Goal: Task Accomplishment & Management: Manage account settings

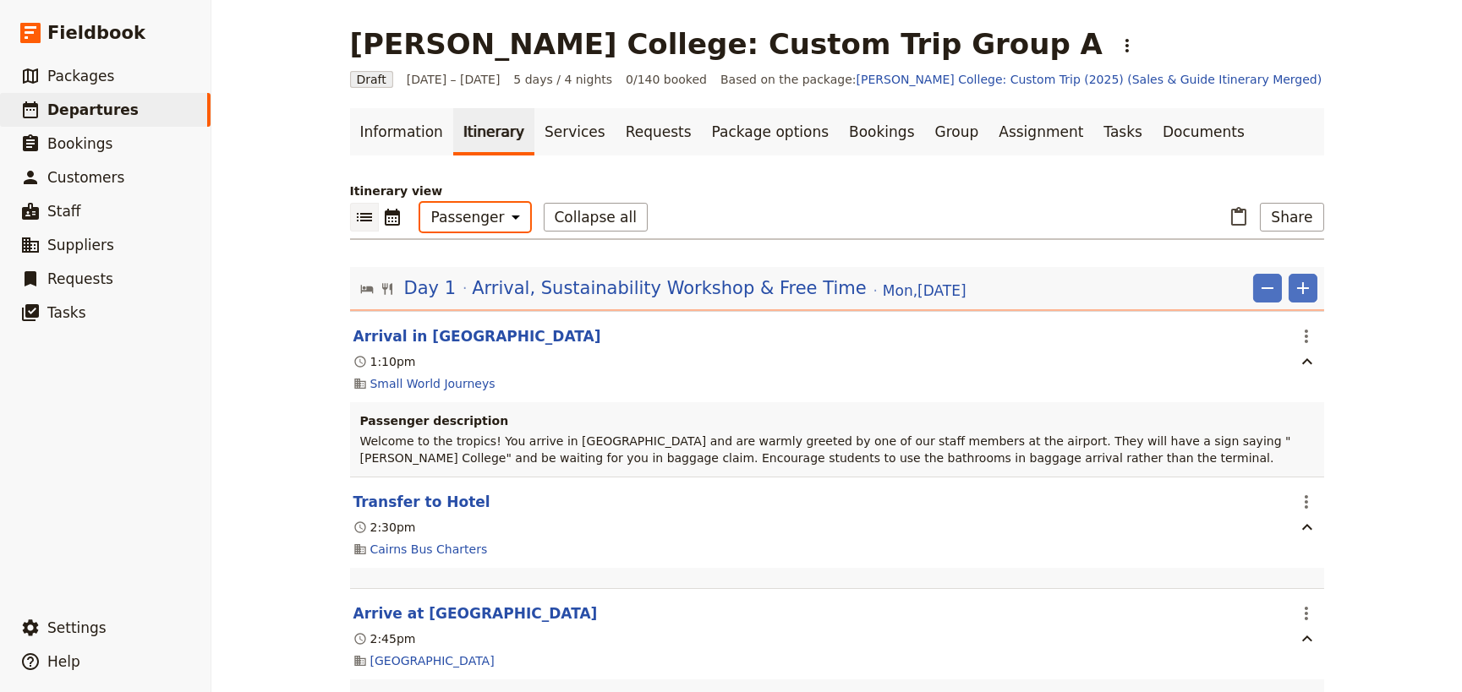
click at [473, 217] on select "Office Guide Passenger Sales" at bounding box center [475, 217] width 110 height 29
select select "STAFF"
click at [420, 203] on select "Office Guide Passenger Sales" at bounding box center [475, 217] width 110 height 29
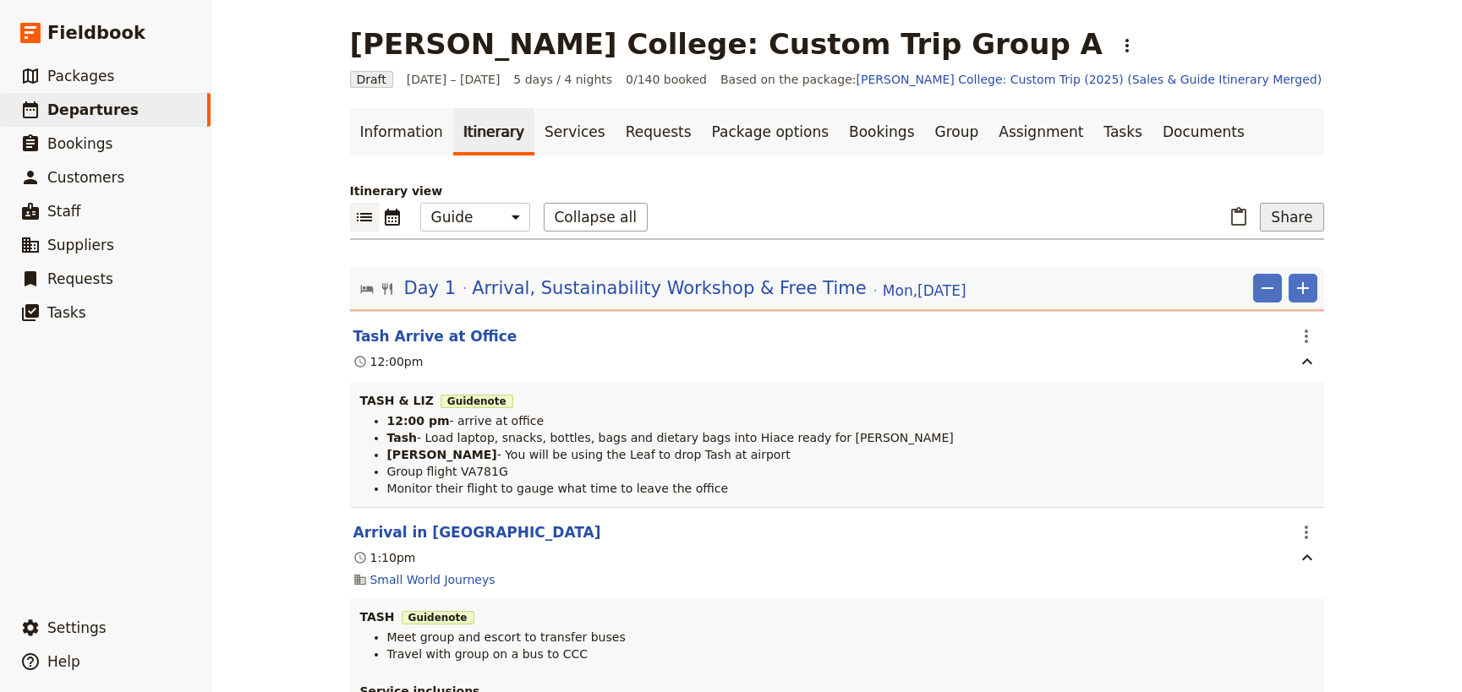
click at [1285, 221] on button "Share" at bounding box center [1291, 217] width 63 height 29
click at [1259, 278] on span "Guide itinerary" at bounding box center [1233, 278] width 89 height 17
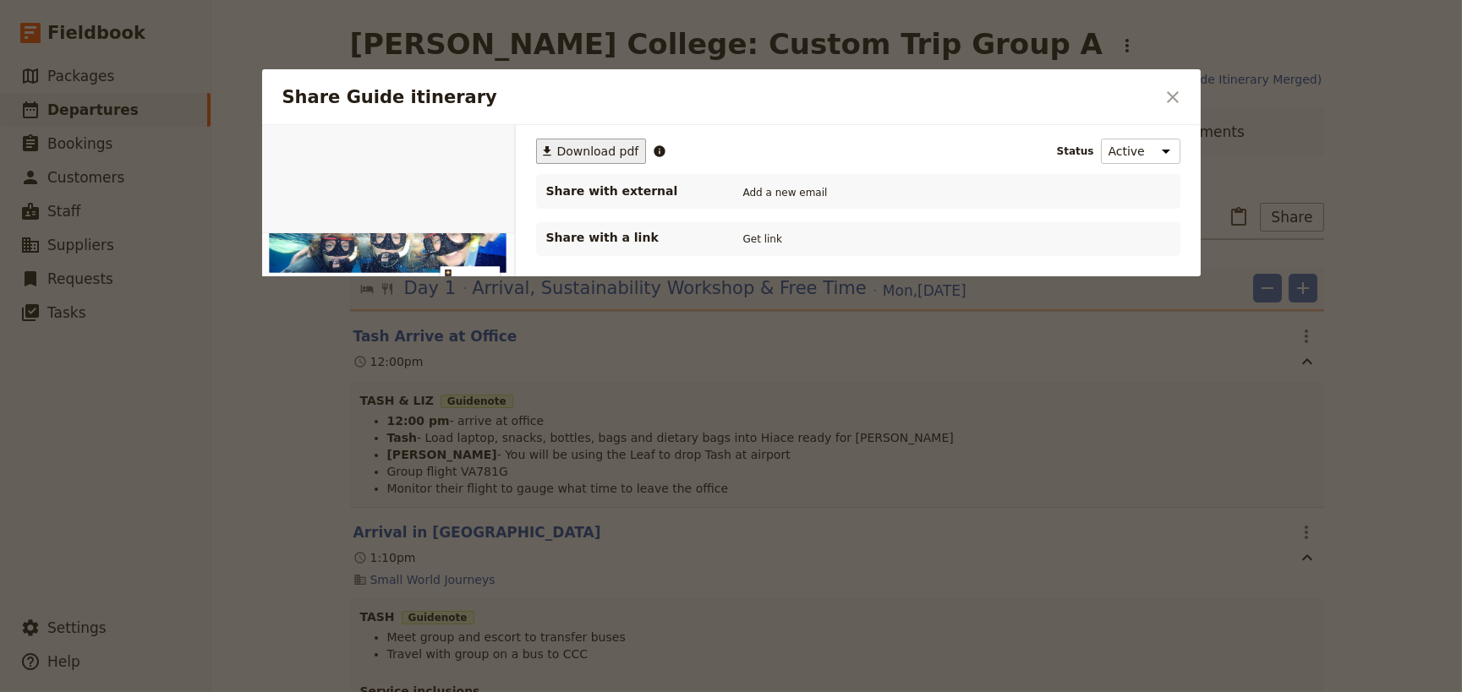
click at [592, 141] on button "​ Download pdf" at bounding box center [591, 151] width 111 height 25
click at [1158, 95] on button "​" at bounding box center [1172, 97] width 29 height 29
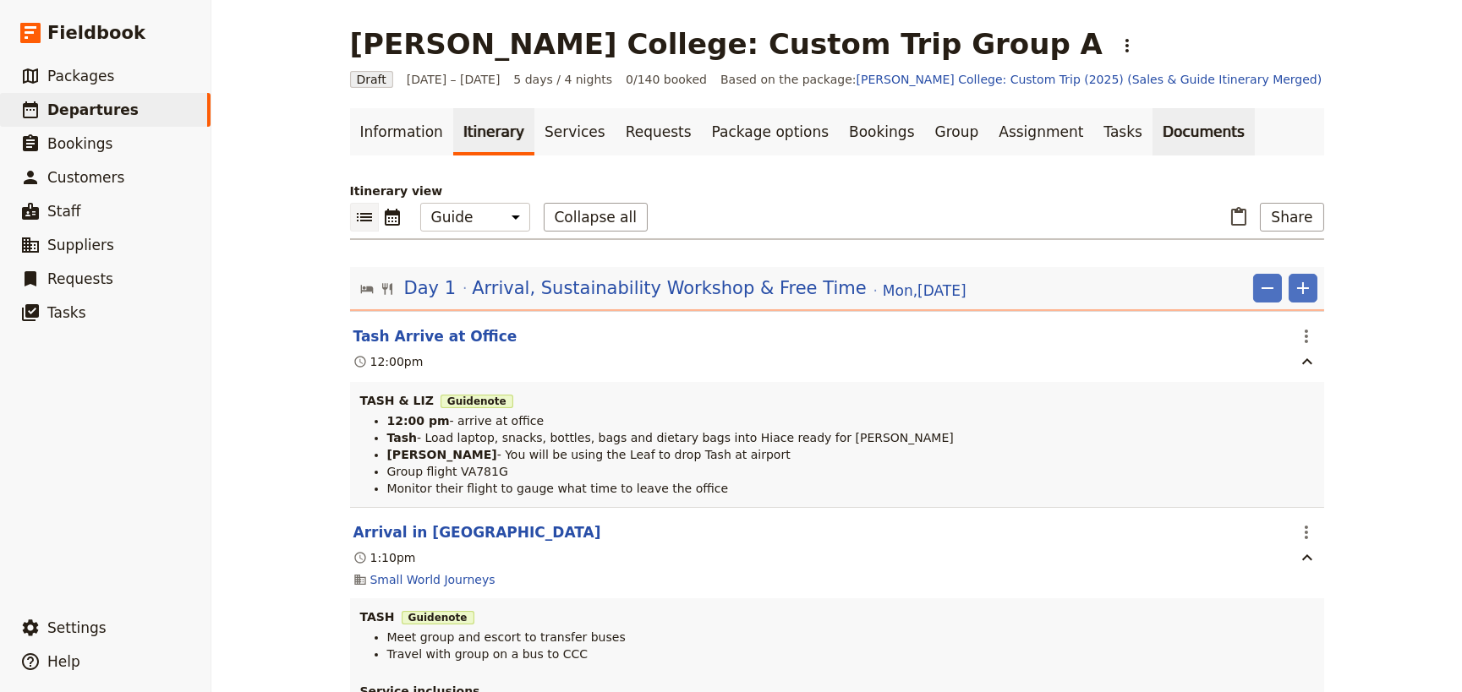
click at [1152, 135] on link "Documents" at bounding box center [1203, 131] width 102 height 47
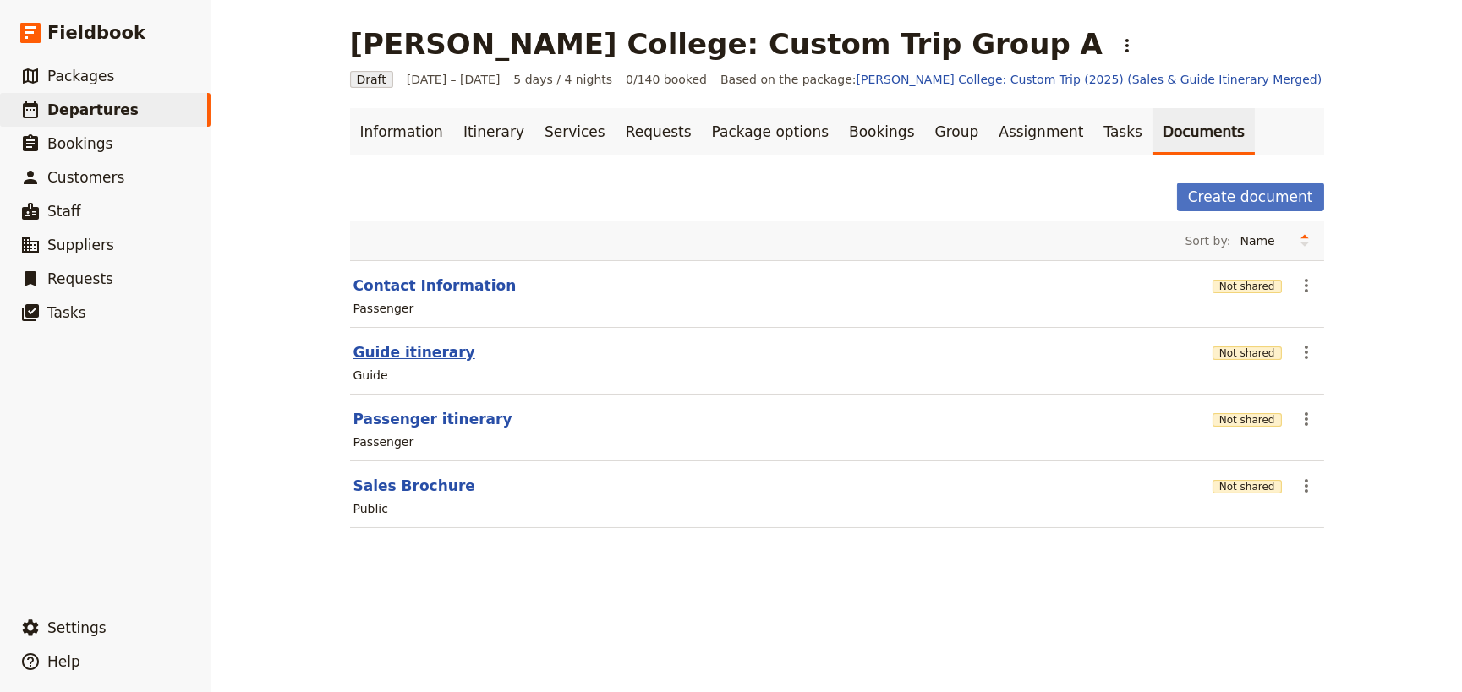
click at [422, 353] on button "Guide itinerary" at bounding box center [414, 352] width 122 height 20
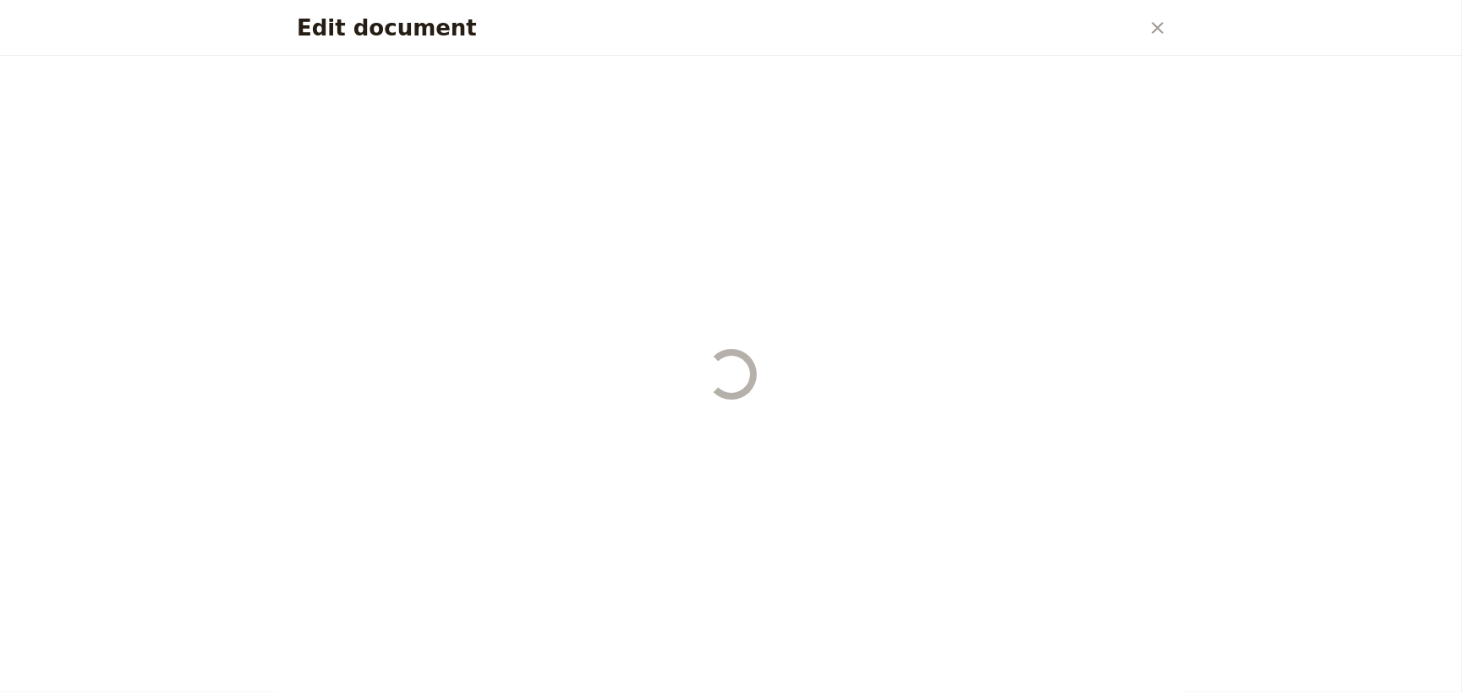
select select "STAFF"
select select "RUN_SHEET"
select select "DEFAULT"
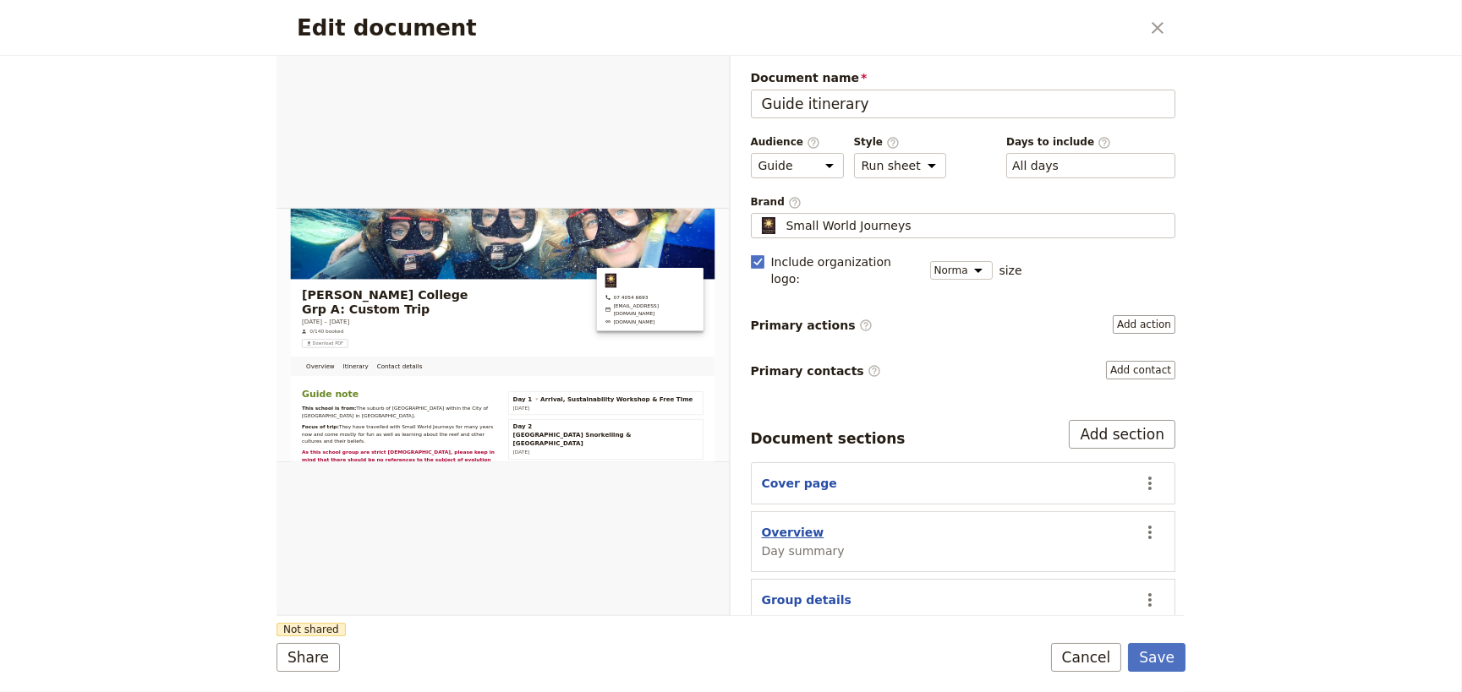
click at [790, 524] on button "Overview" at bounding box center [793, 532] width 63 height 17
select select "DAY_SUMMARY"
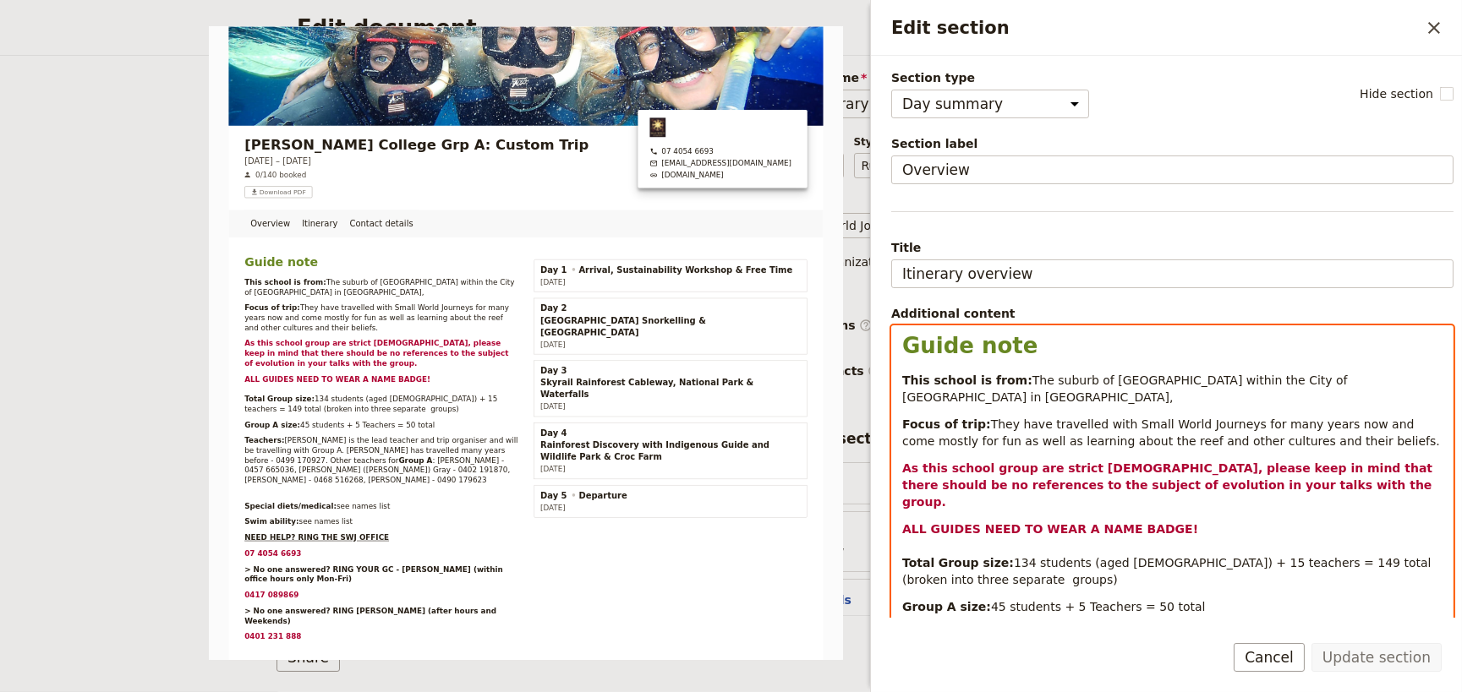
click at [1014, 556] on span "134" at bounding box center [1025, 563] width 23 height 14
click at [1234, 556] on span "students (aged [DEMOGRAPHIC_DATA]) + 15 teachers = 149 total (broken into three…" at bounding box center [1168, 571] width 533 height 30
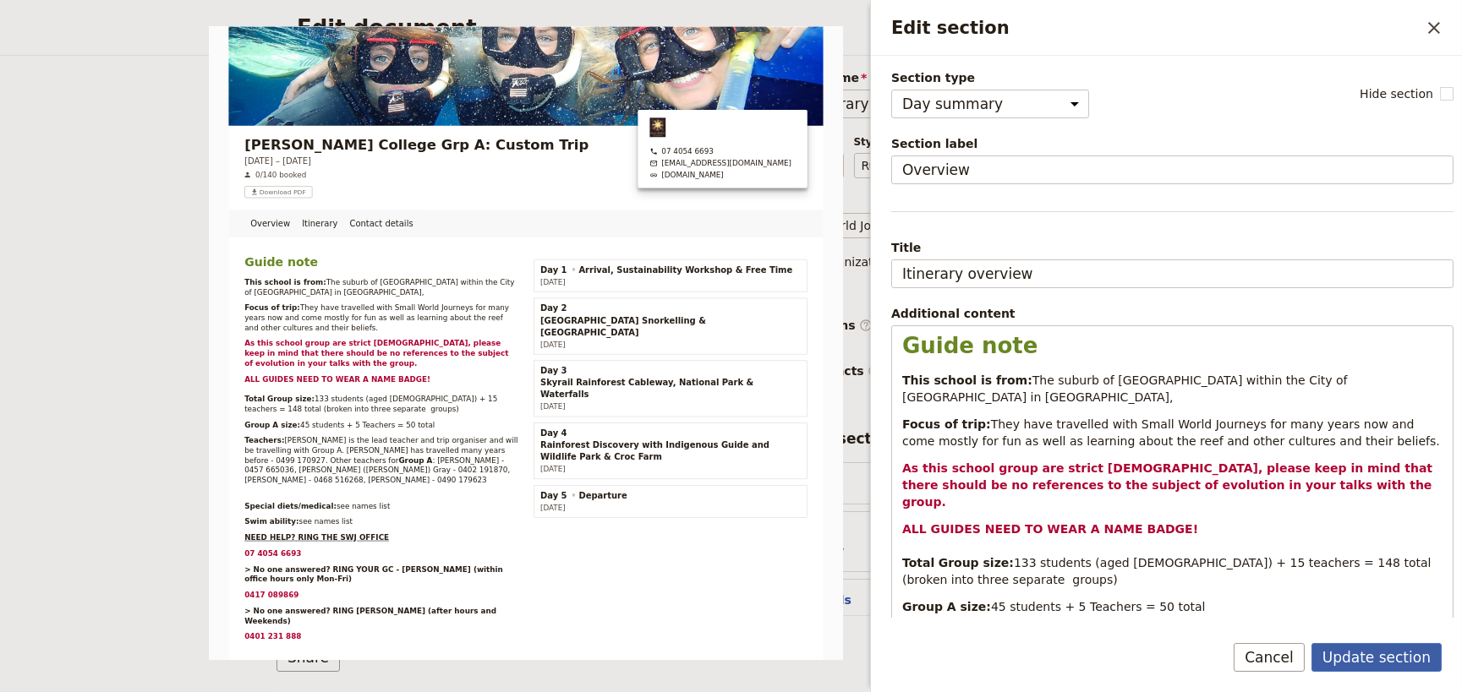
click at [1363, 655] on button "Update section" at bounding box center [1376, 657] width 130 height 29
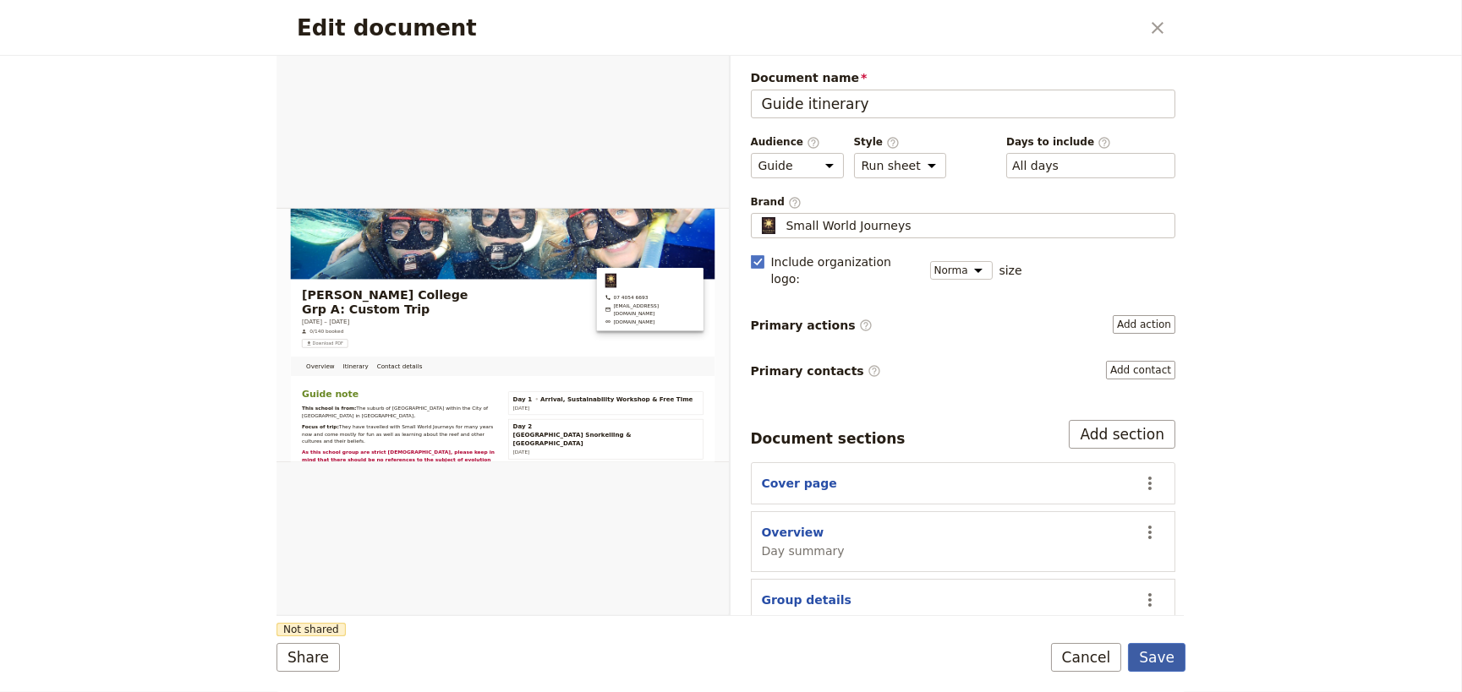
click at [1160, 658] on button "Save" at bounding box center [1156, 657] width 57 height 29
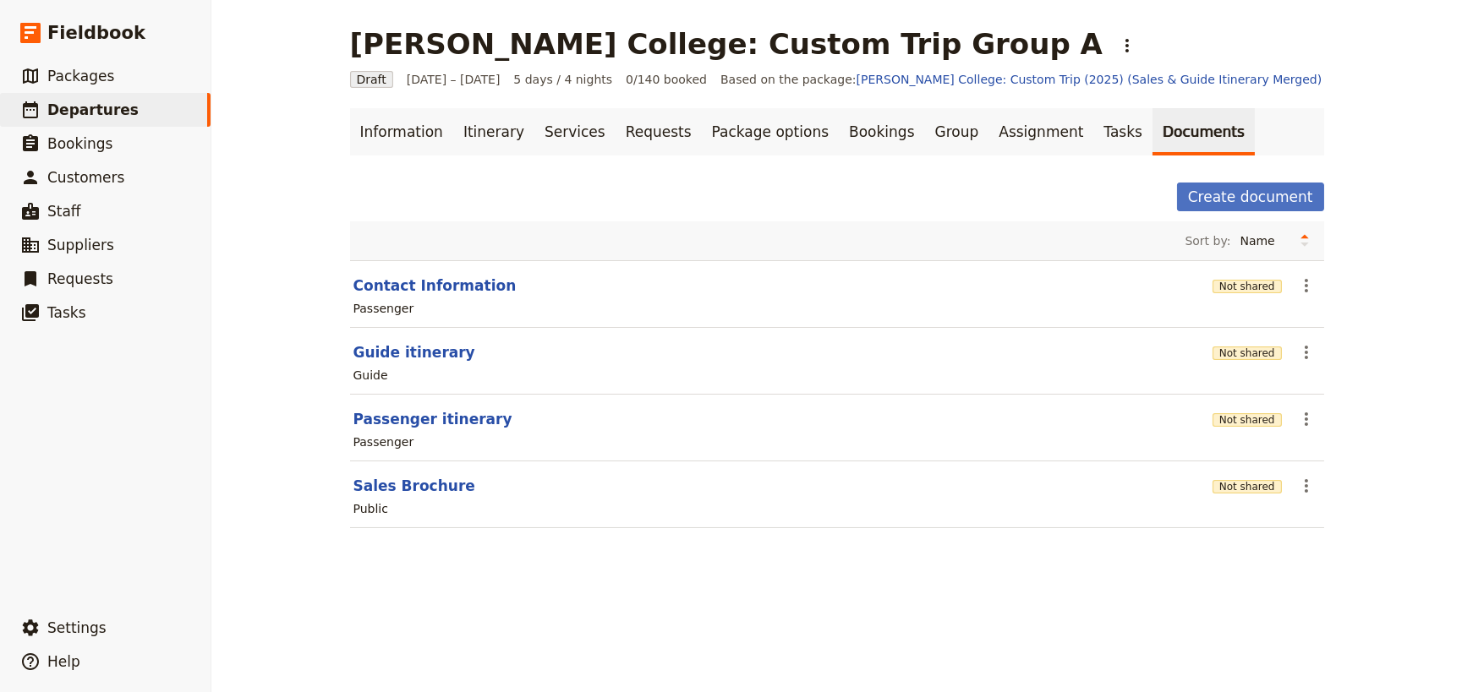
click at [1152, 134] on link "Documents" at bounding box center [1203, 131] width 102 height 47
click at [413, 357] on button "Guide itinerary" at bounding box center [414, 352] width 122 height 20
select select "STAFF"
select select "RUN_SHEET"
select select "DEFAULT"
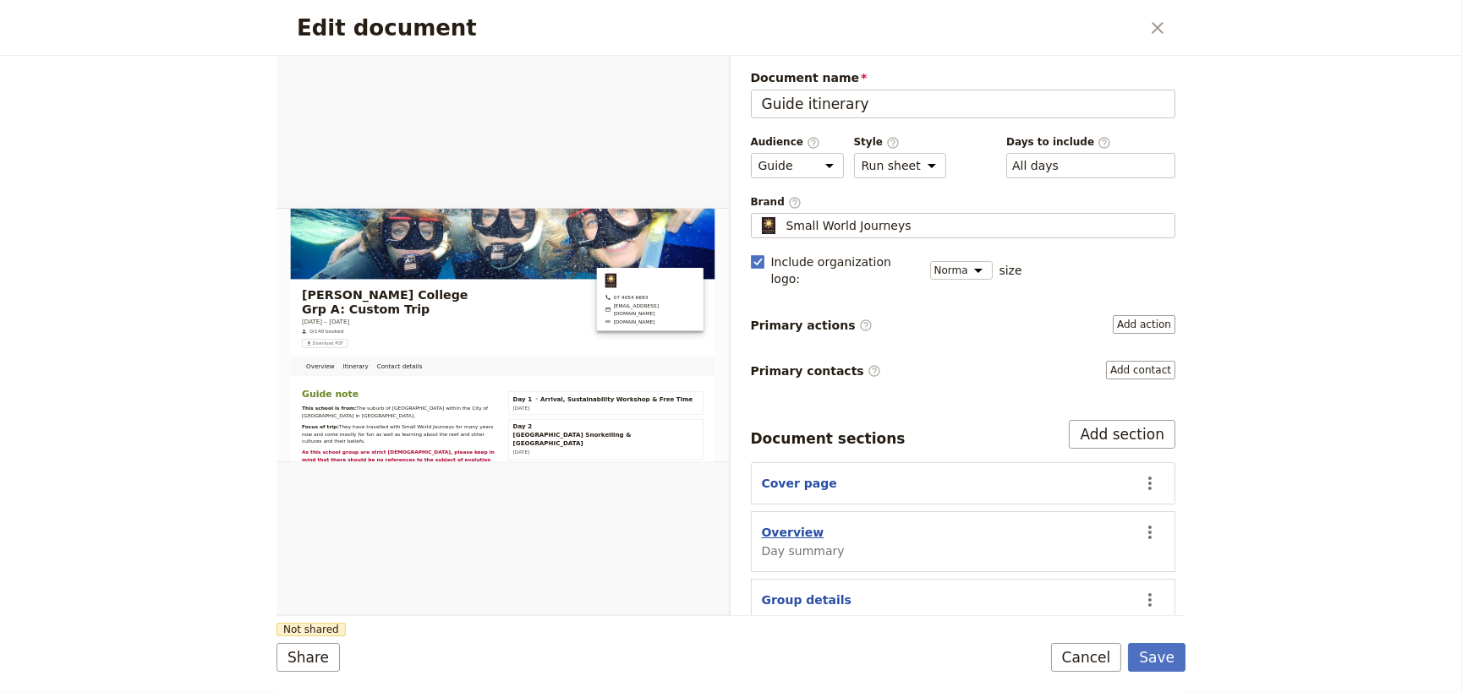
click at [785, 524] on button "Overview" at bounding box center [793, 532] width 63 height 17
select select "DAY_SUMMARY"
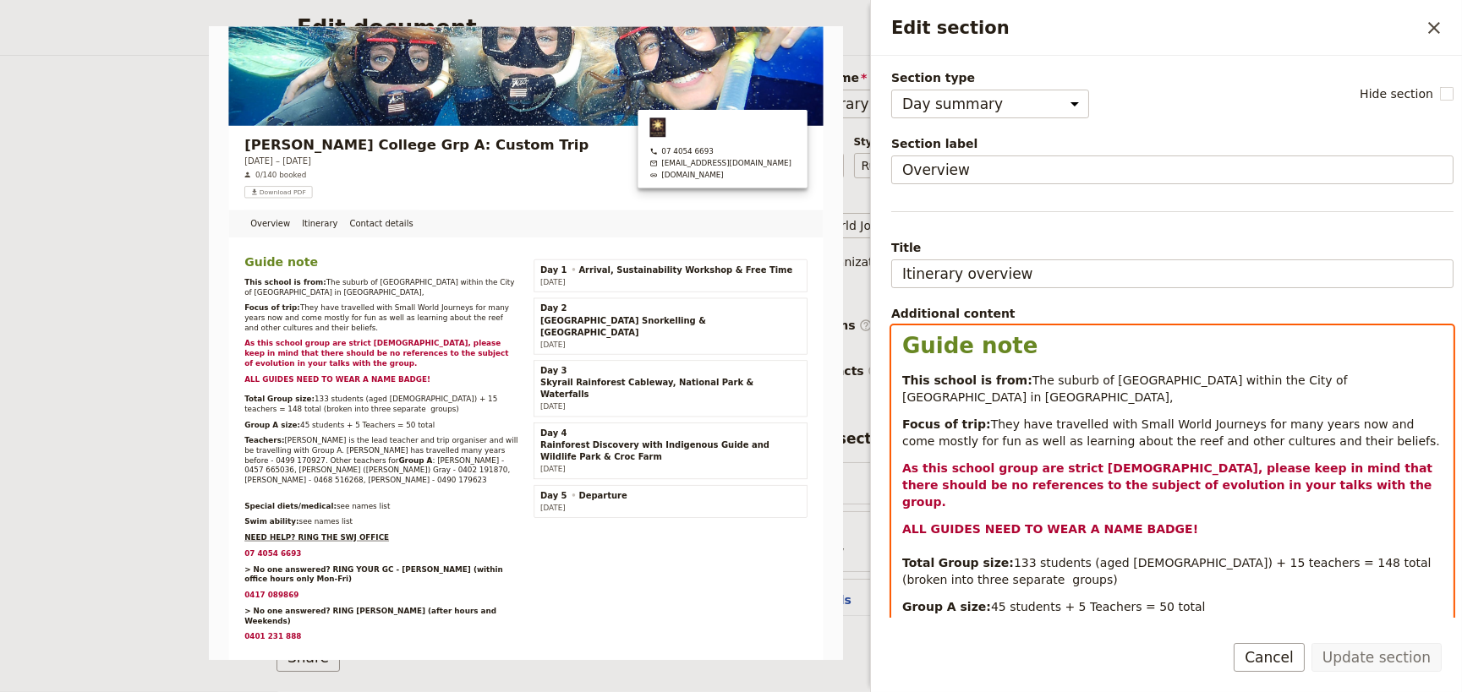
click at [991, 600] on span "45 students + 5 Teachers = 50 total" at bounding box center [1098, 607] width 215 height 14
click at [1133, 600] on span "44 students + 5 Teachers = 50 total" at bounding box center [1098, 607] width 215 height 14
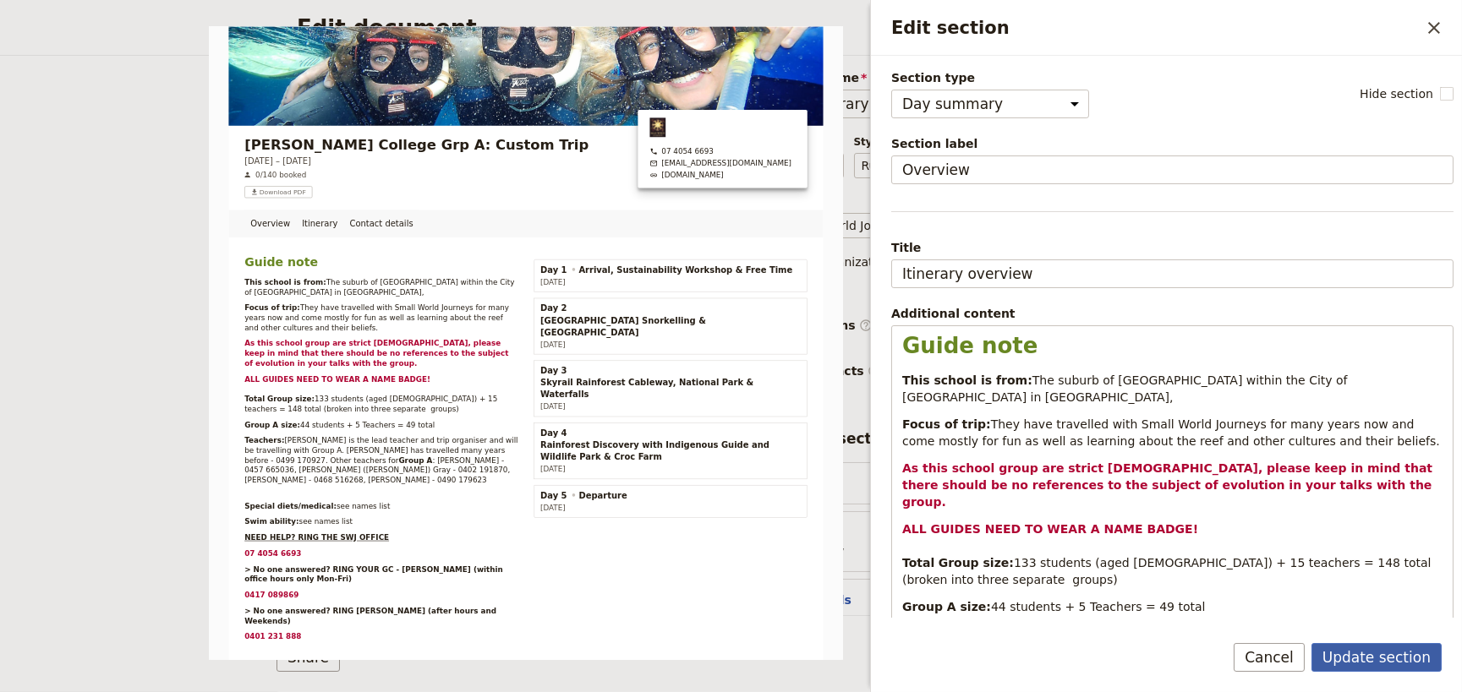
click at [1369, 651] on button "Update section" at bounding box center [1376, 657] width 130 height 29
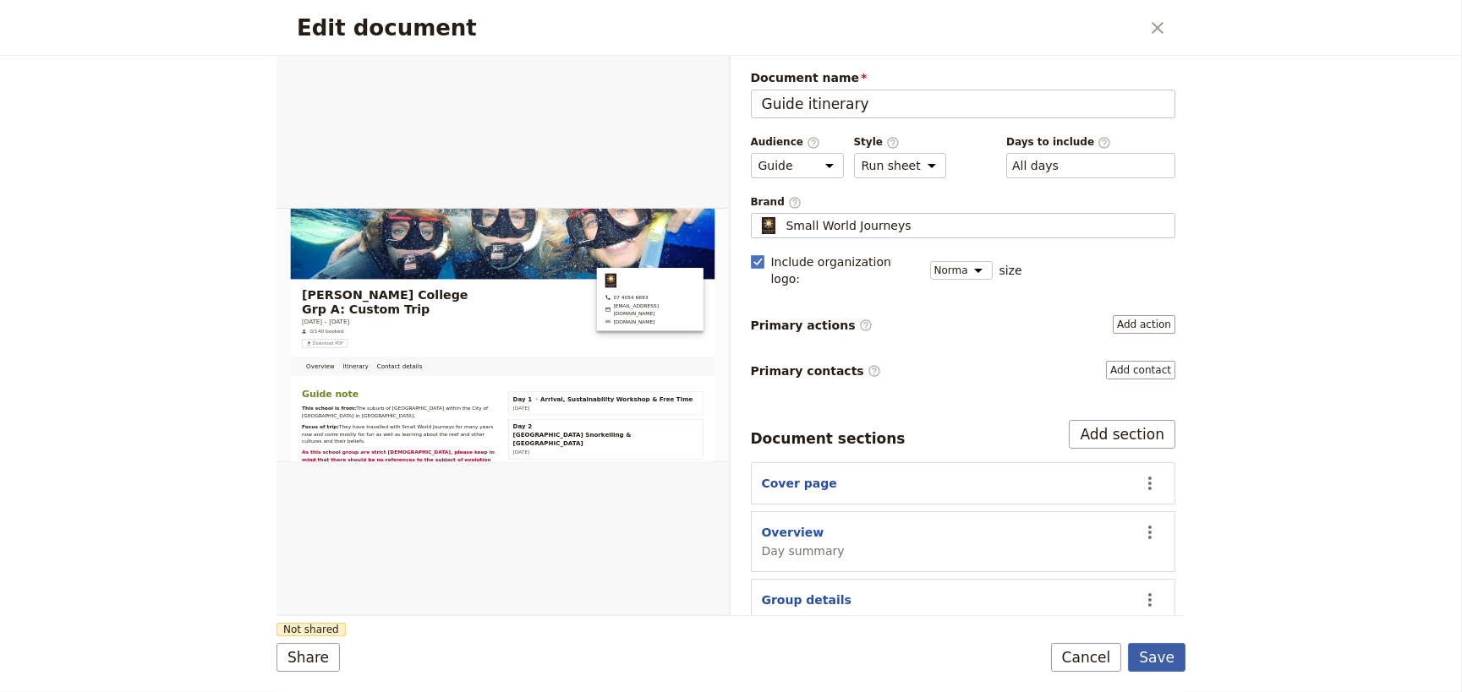
click at [1160, 657] on button "Save" at bounding box center [1156, 657] width 57 height 29
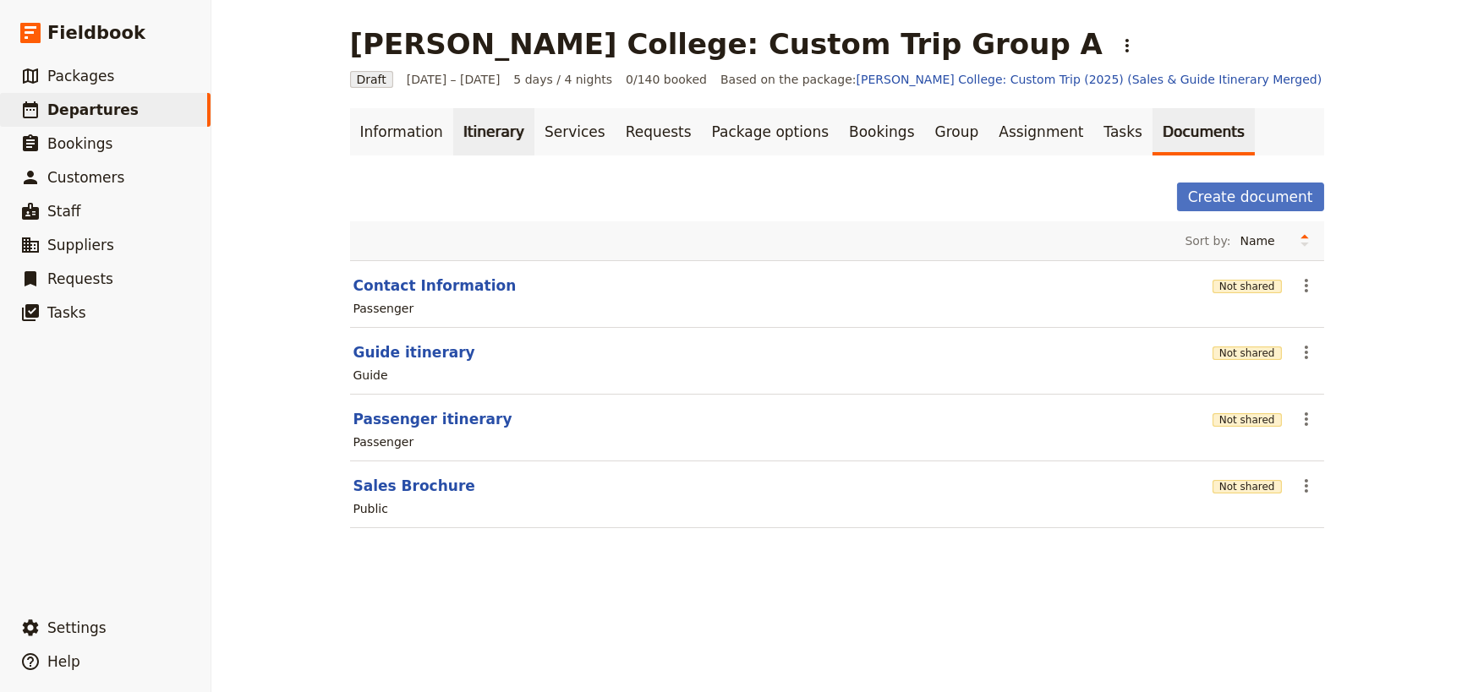
drag, startPoint x: 474, startPoint y: 132, endPoint x: 473, endPoint y: 150, distance: 18.6
click at [474, 133] on link "Itinerary" at bounding box center [493, 131] width 81 height 47
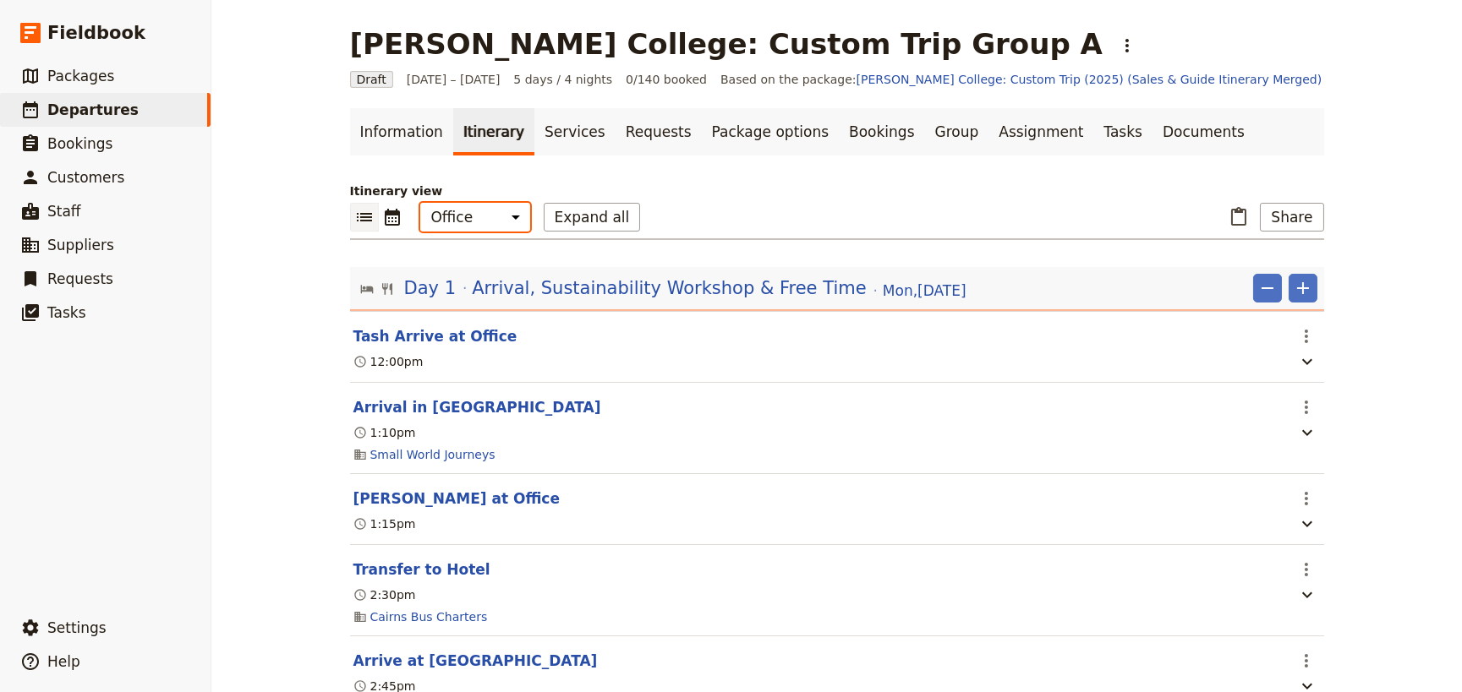
click at [477, 217] on select "Office Guide Passenger Sales" at bounding box center [475, 217] width 110 height 29
select select "STAFF"
click at [420, 203] on select "Office Guide Passenger Sales" at bounding box center [475, 217] width 110 height 29
click at [556, 222] on button "Expand all" at bounding box center [592, 217] width 97 height 29
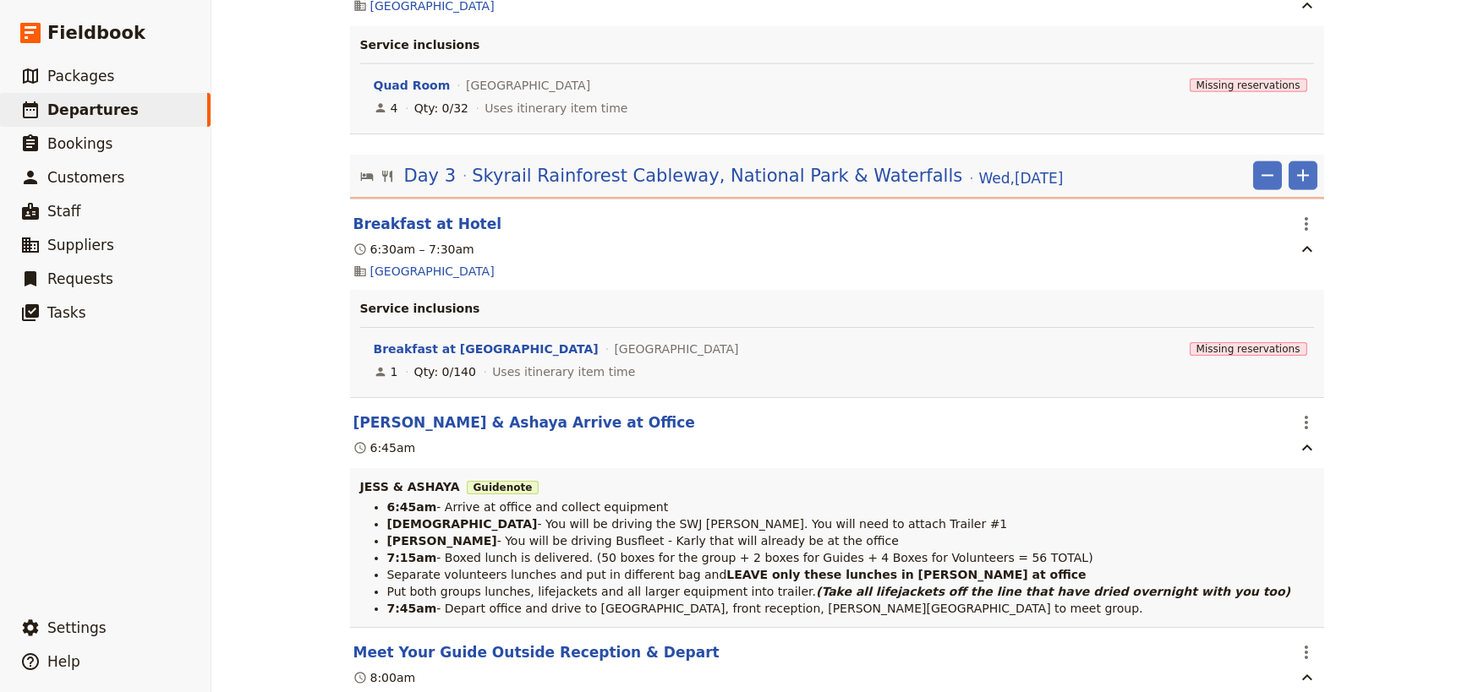
scroll to position [5994, 0]
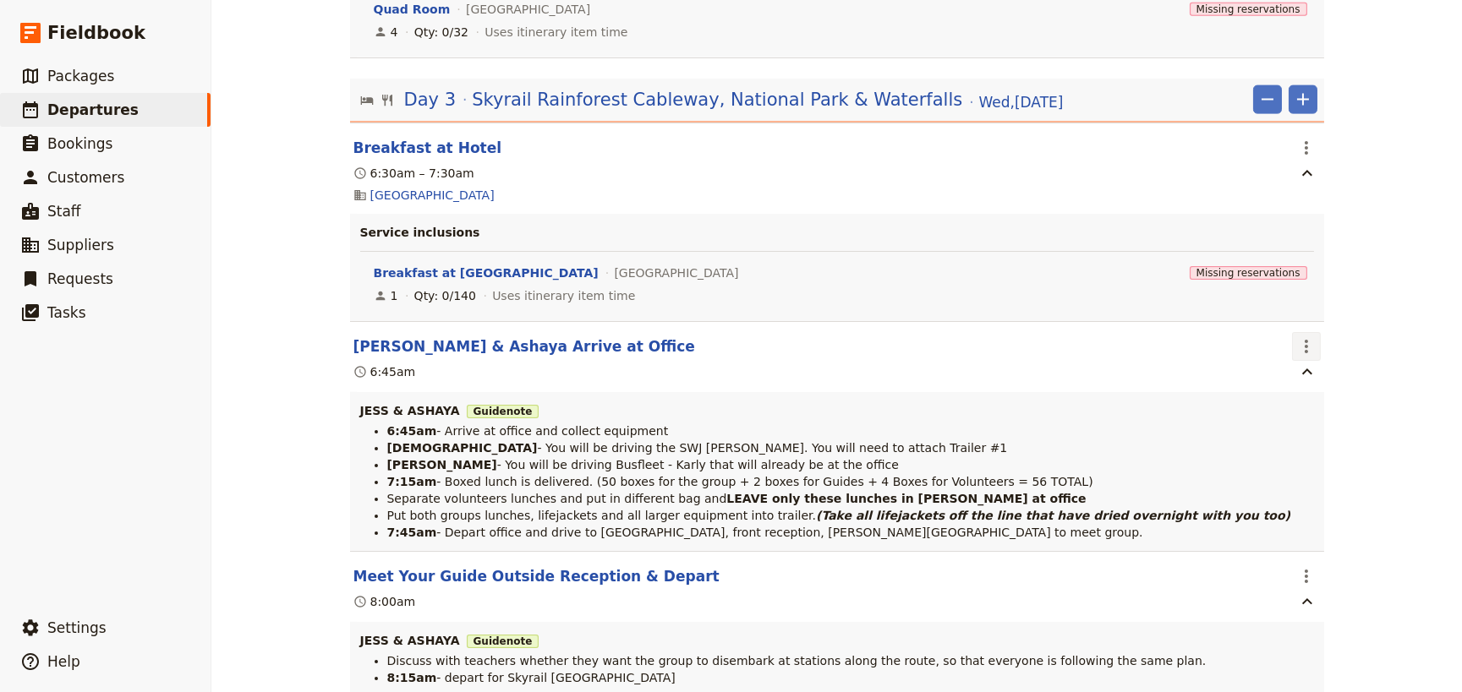
click at [1297, 353] on icon "Actions" at bounding box center [1306, 346] width 20 height 20
click at [1308, 382] on span "Edit this itinerary item" at bounding box center [1363, 390] width 133 height 17
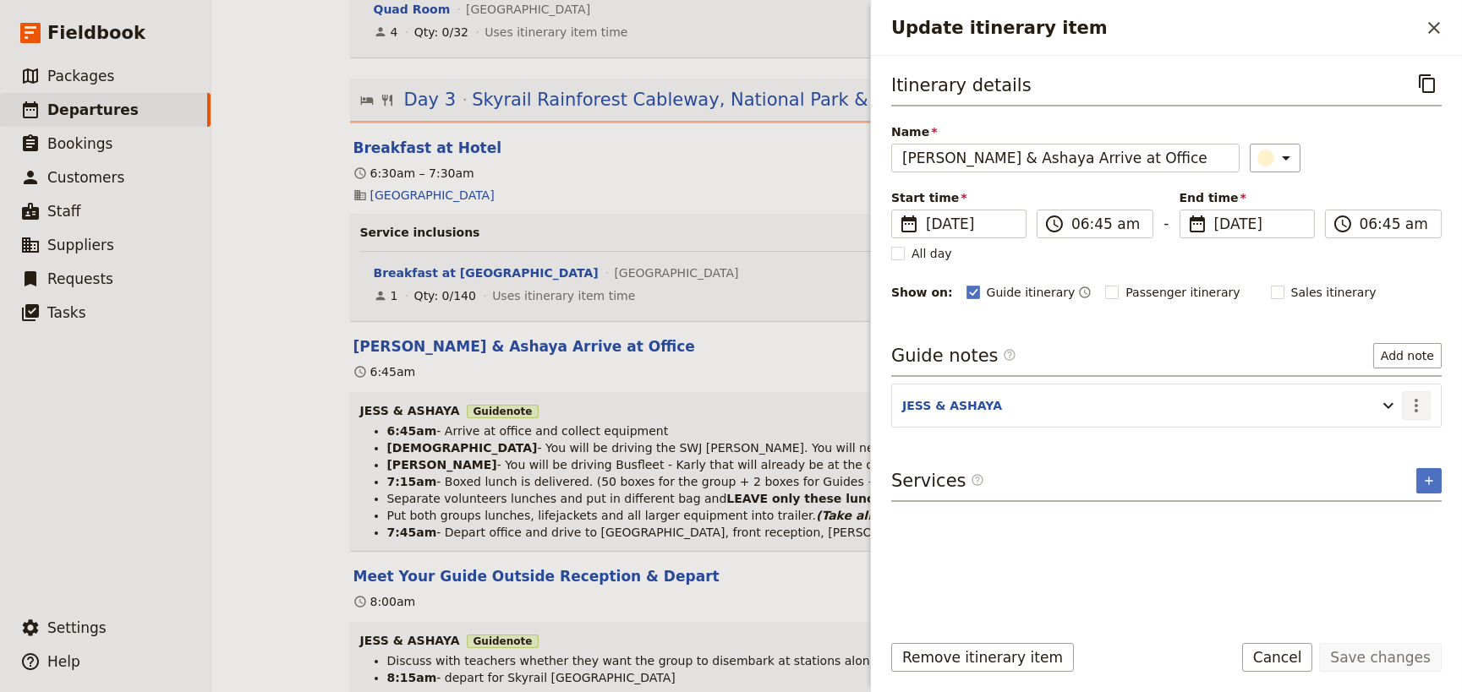
click at [1415, 407] on icon "Actions" at bounding box center [1416, 406] width 20 height 20
click at [1402, 440] on span "Edit note" at bounding box center [1380, 441] width 79 height 17
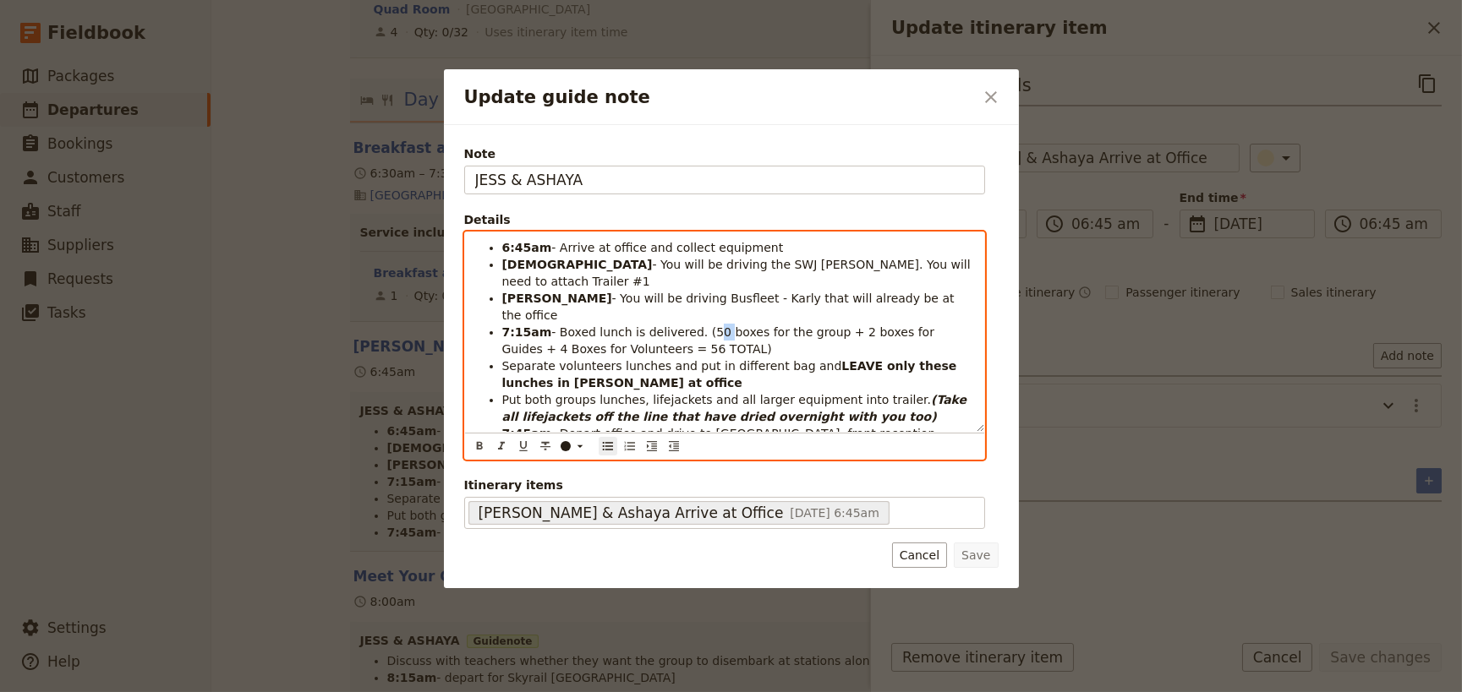
drag, startPoint x: 702, startPoint y: 296, endPoint x: 691, endPoint y: 297, distance: 11.0
click at [691, 325] on span "- Boxed lunch is delivered. (50 boxes for the group + 2 boxes for Guides + 4 Bo…" at bounding box center [720, 340] width 436 height 30
click at [634, 325] on span "- Boxed lunch is delivered. (49 boxes for the group + 2 boxes for Guides + 4 Bo…" at bounding box center [720, 340] width 436 height 30
click at [694, 324] on li "7:15am - Boxed lunch is delivered. (49 boxes for the group + 2 boxes for Guides…" at bounding box center [738, 341] width 472 height 34
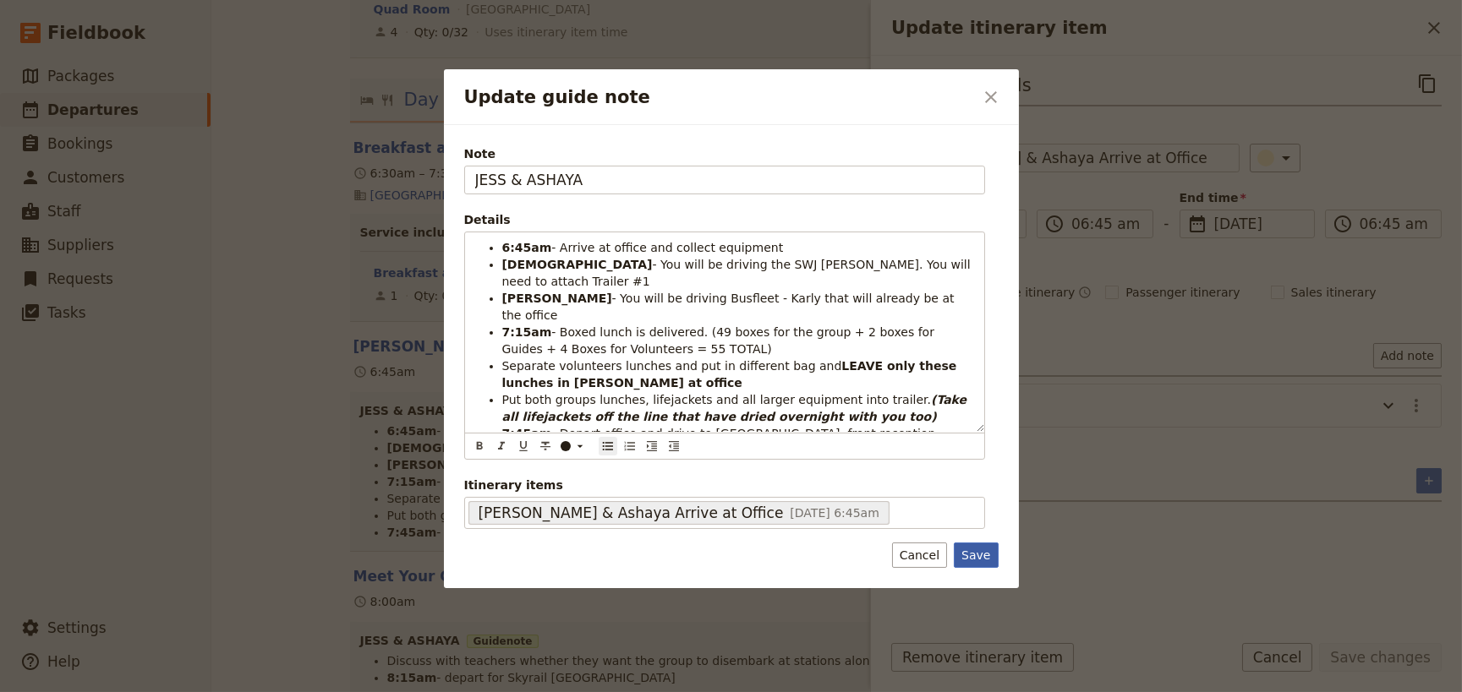
click at [981, 552] on button "Save" at bounding box center [976, 555] width 44 height 25
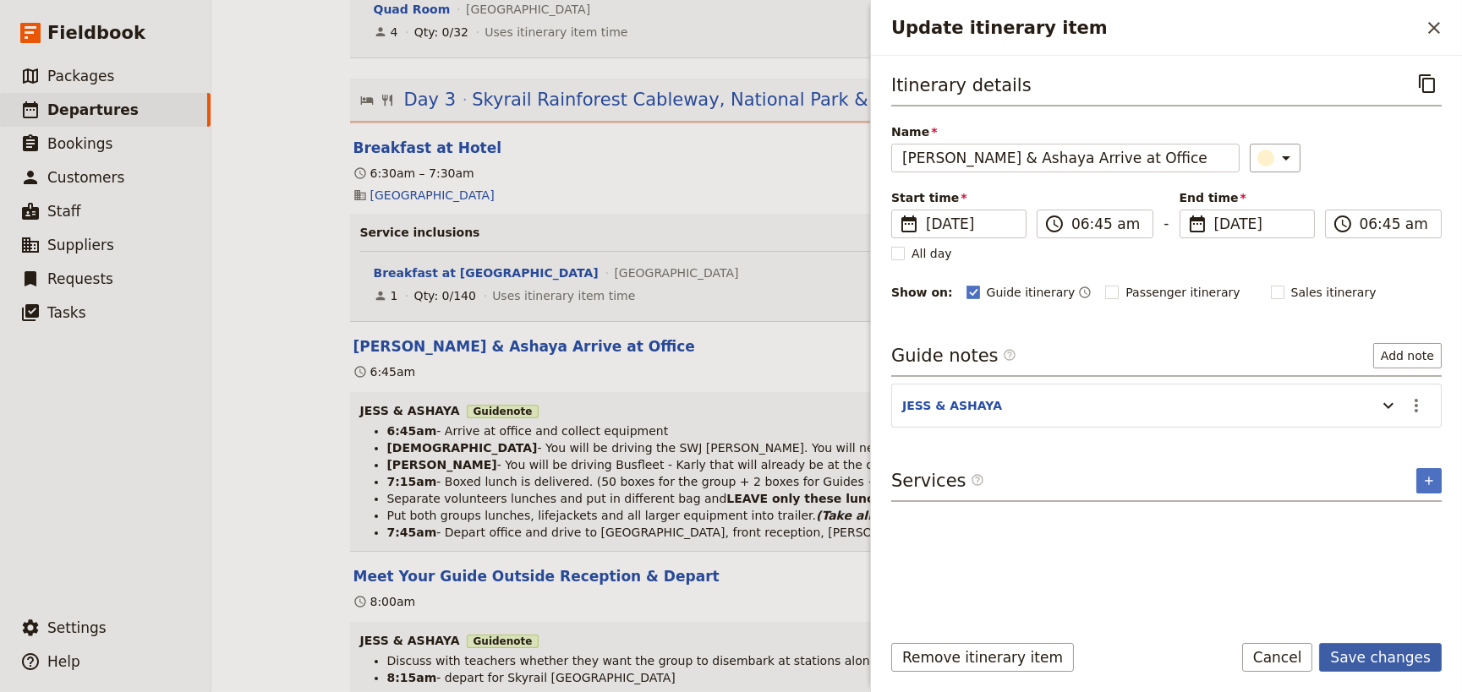
click at [1369, 657] on button "Save changes" at bounding box center [1380, 657] width 123 height 29
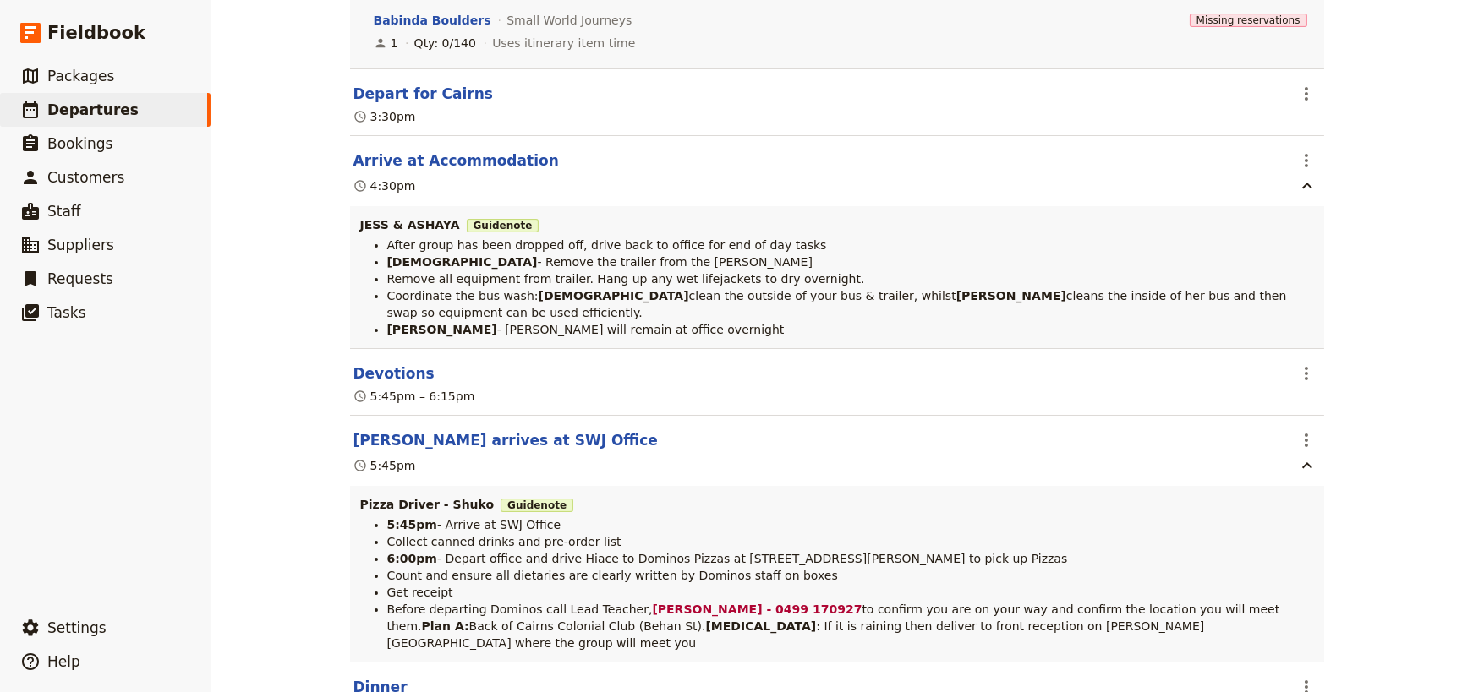
scroll to position [8377, 0]
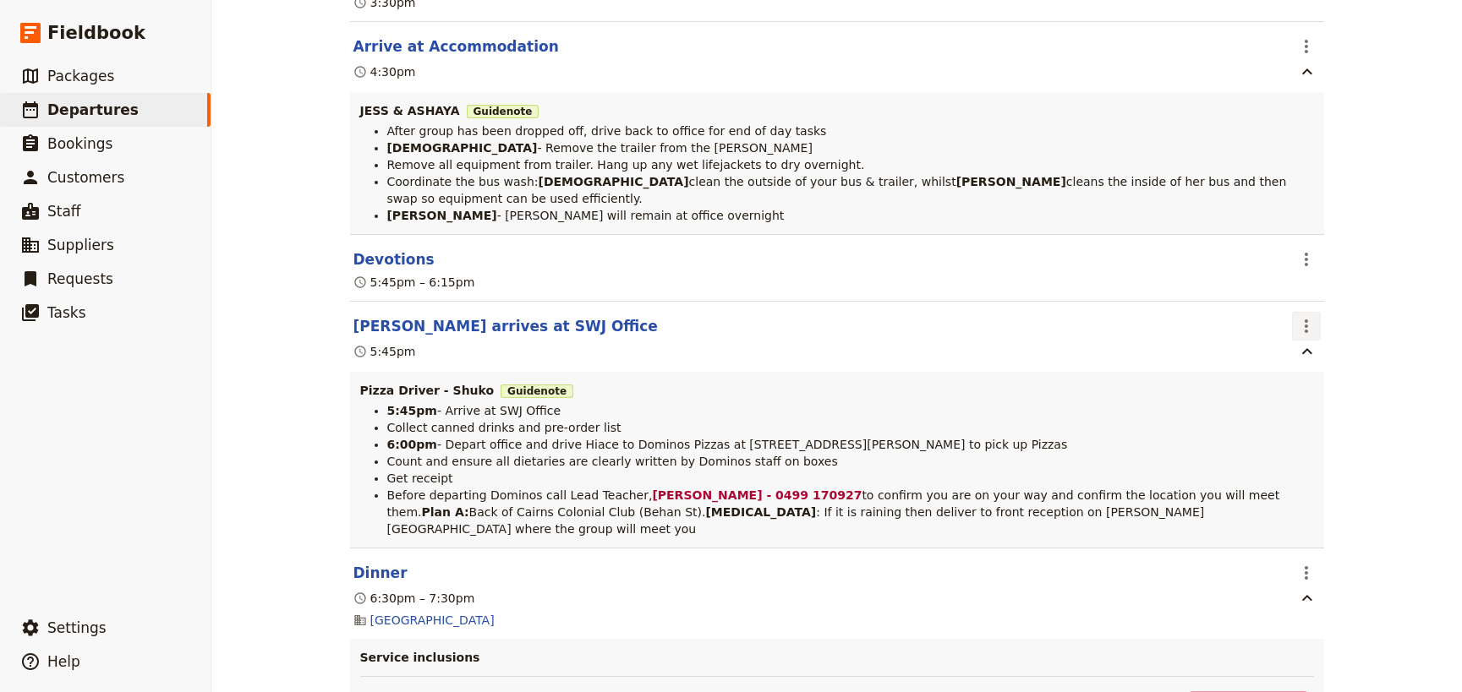
click at [1298, 316] on icon "Actions" at bounding box center [1306, 326] width 20 height 20
click at [1299, 340] on span "Edit this itinerary item" at bounding box center [1363, 341] width 133 height 17
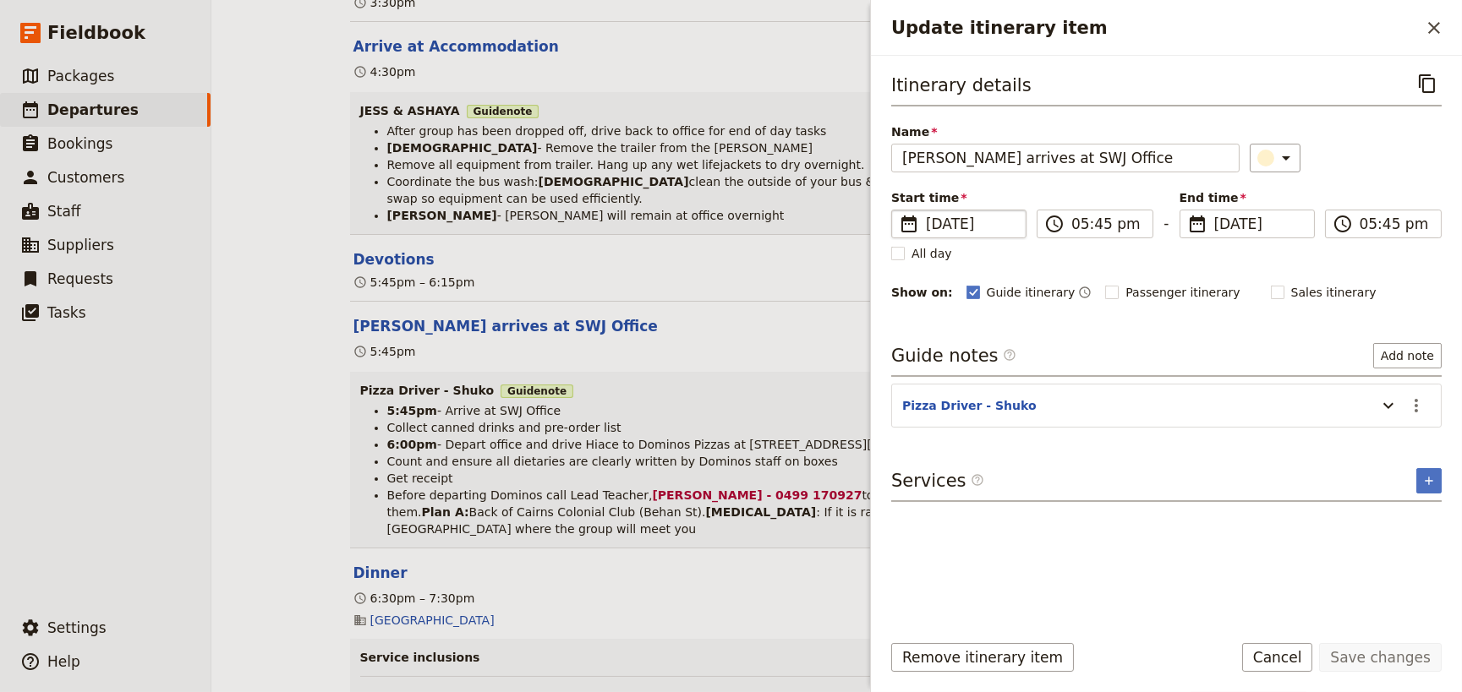
click at [966, 225] on span "[DATE]" at bounding box center [971, 224] width 90 height 20
click at [899, 210] on input "03/09/2025" at bounding box center [898, 210] width 1 height 1
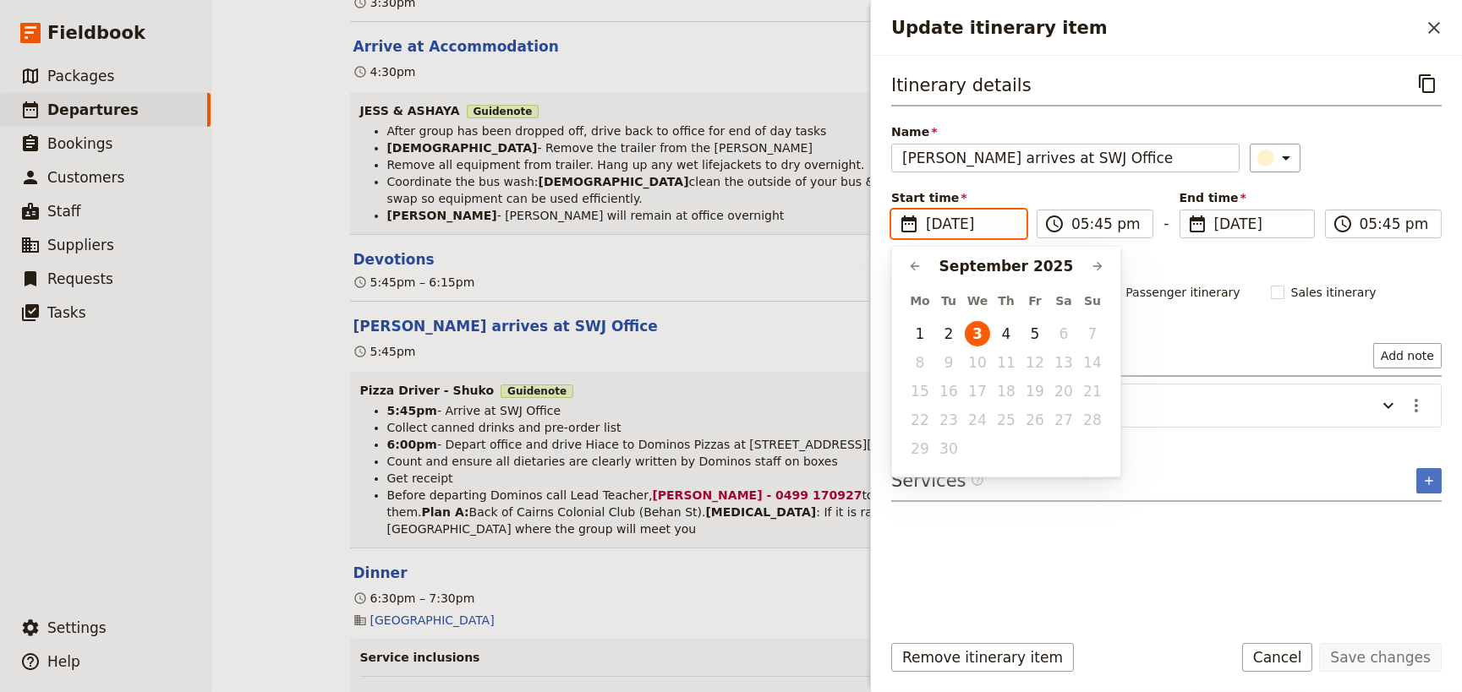
scroll to position [0, 0]
click at [1008, 332] on button "4" at bounding box center [1005, 333] width 25 height 25
type input "04/09/2025"
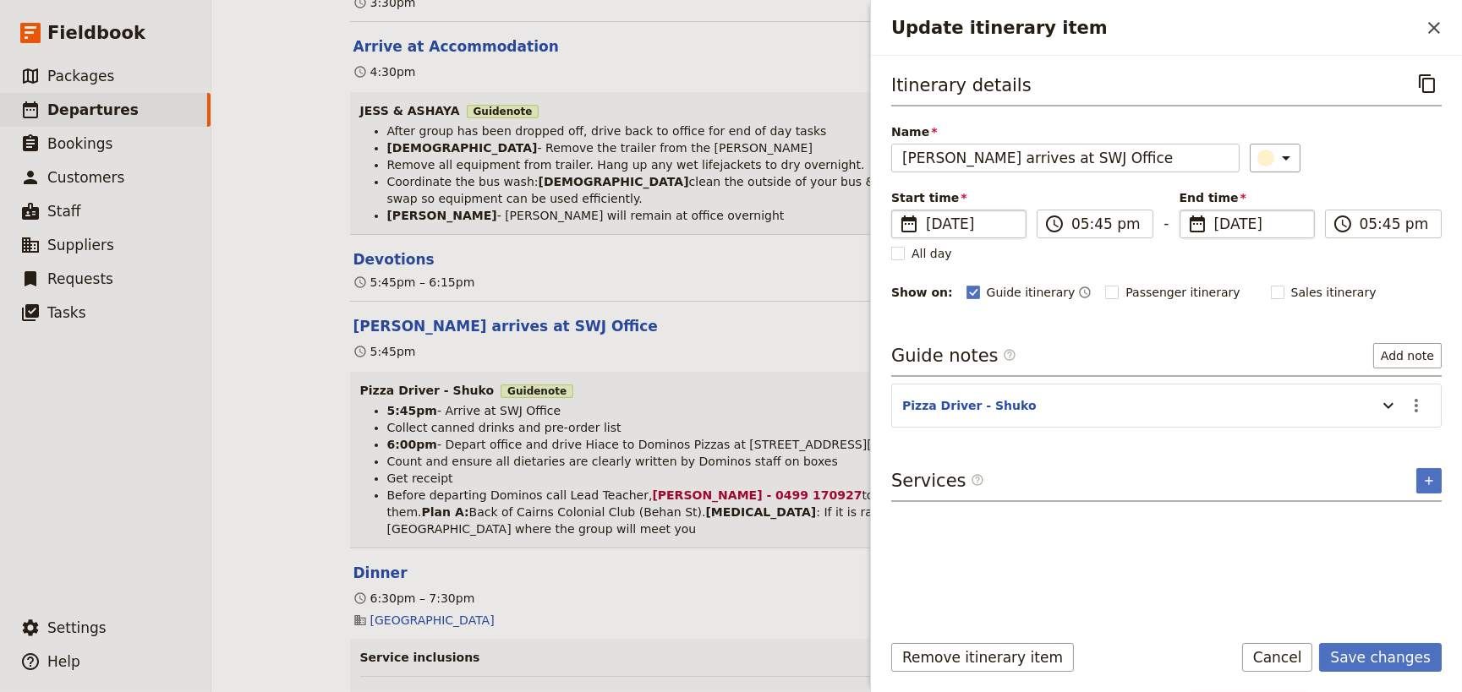
type input "04/09/2025"
click at [1233, 223] on span "[DATE]" at bounding box center [1259, 224] width 90 height 20
click at [1187, 210] on input "04/09/2025" at bounding box center [1186, 210] width 1 height 1
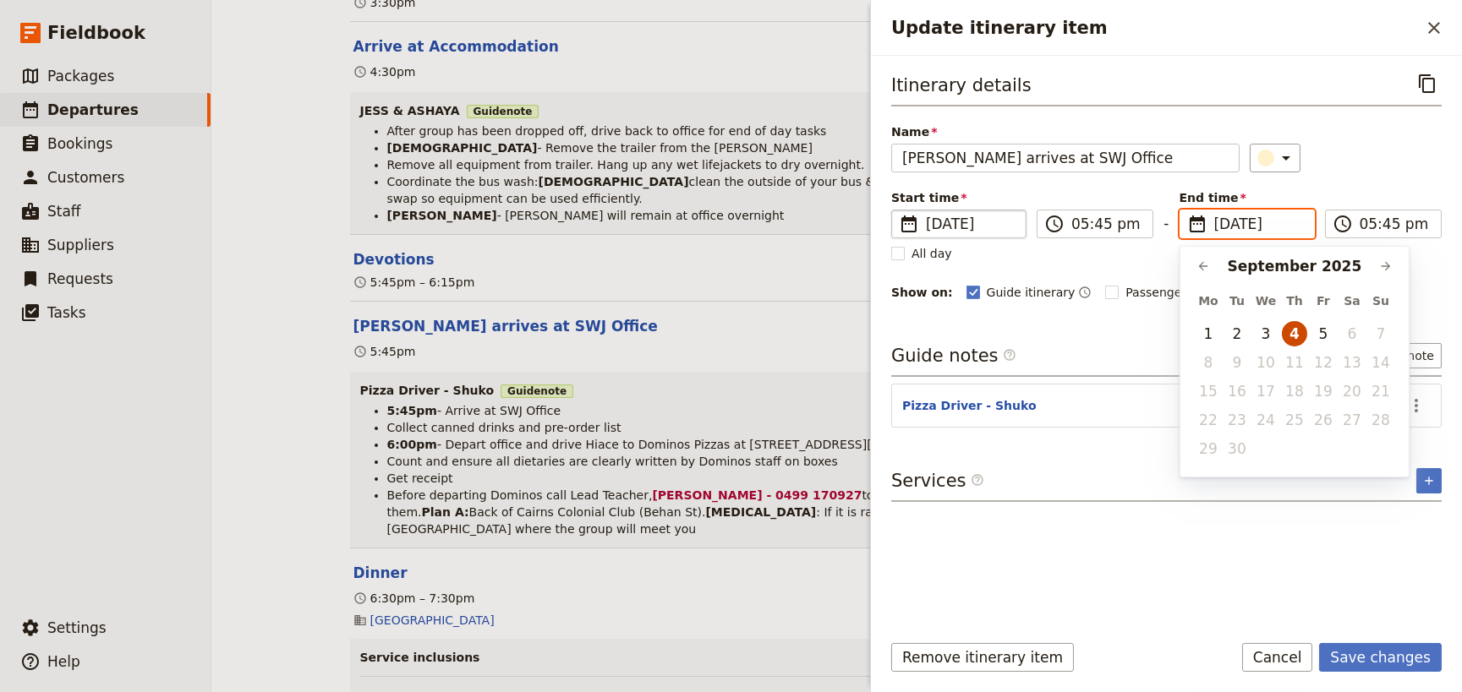
click at [1296, 331] on button "4" at bounding box center [1294, 333] width 25 height 25
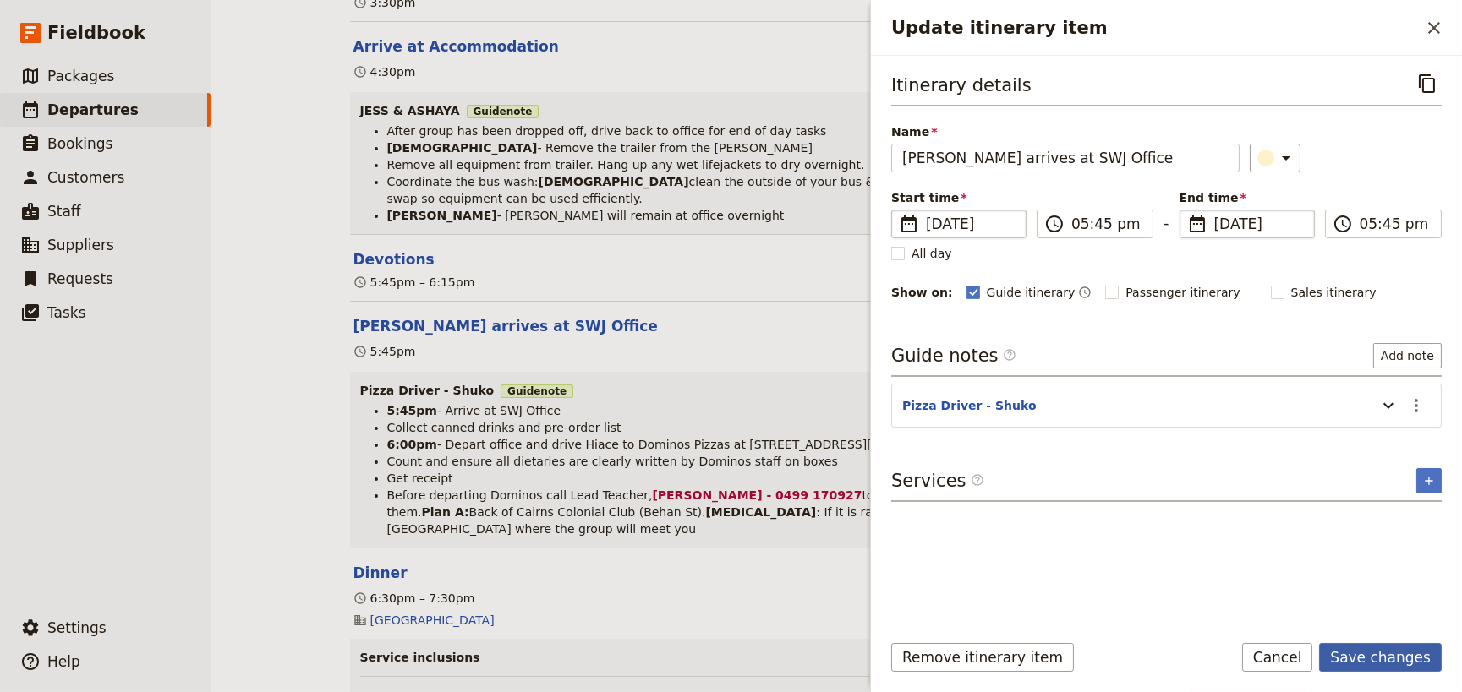
click at [1363, 656] on button "Save changes" at bounding box center [1380, 657] width 123 height 29
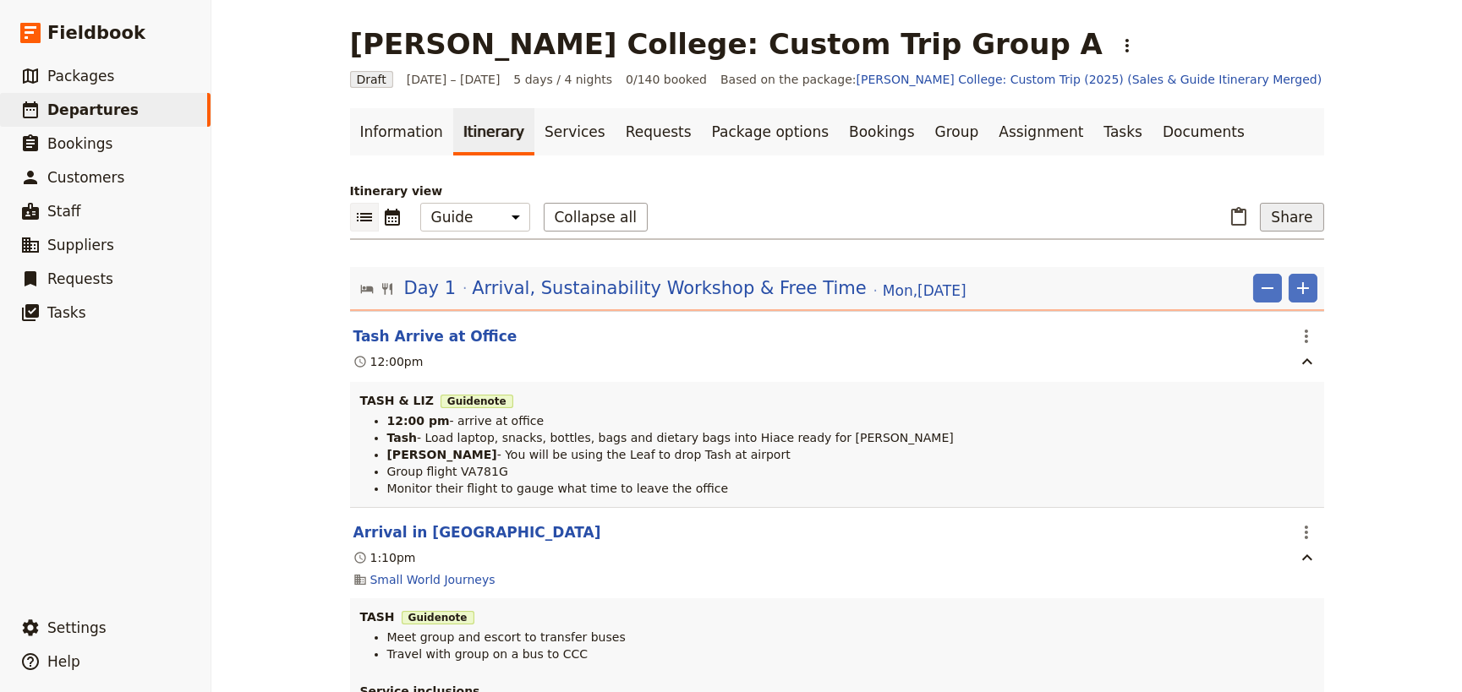
click at [1293, 220] on button "Share" at bounding box center [1291, 217] width 63 height 29
click at [1244, 281] on span "Guide itinerary" at bounding box center [1233, 278] width 89 height 17
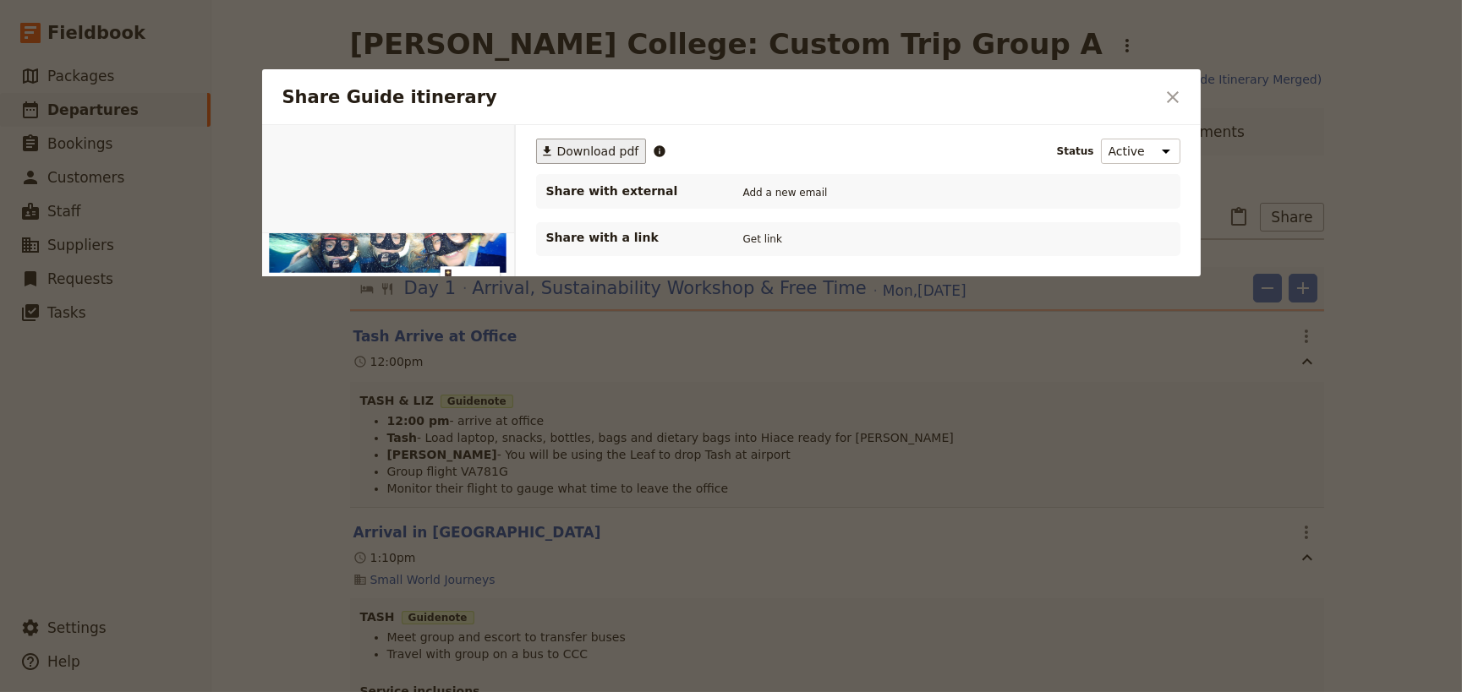
click at [587, 144] on span "Download pdf" at bounding box center [598, 151] width 82 height 17
click at [1167, 102] on icon "Close dialog" at bounding box center [1172, 97] width 20 height 20
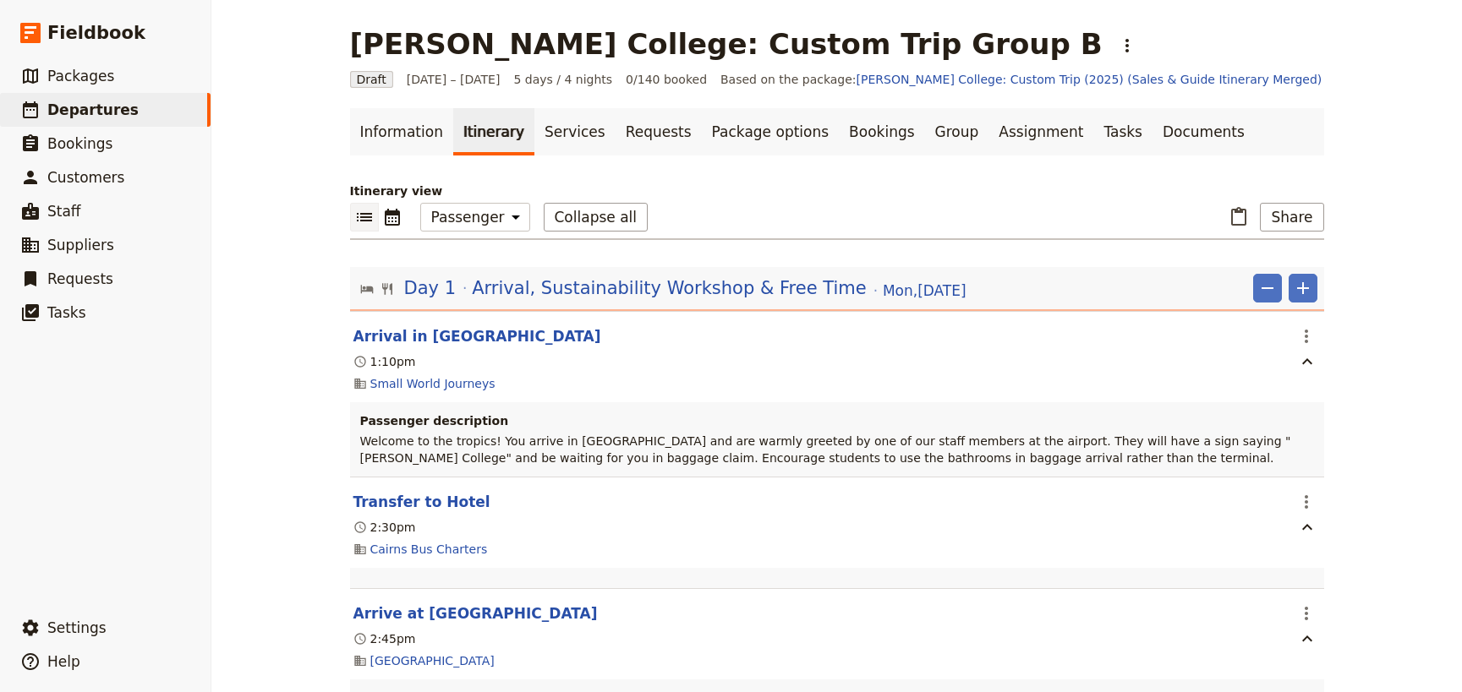
select select "PASSENGER"
click at [1152, 142] on link "Documents" at bounding box center [1203, 131] width 102 height 47
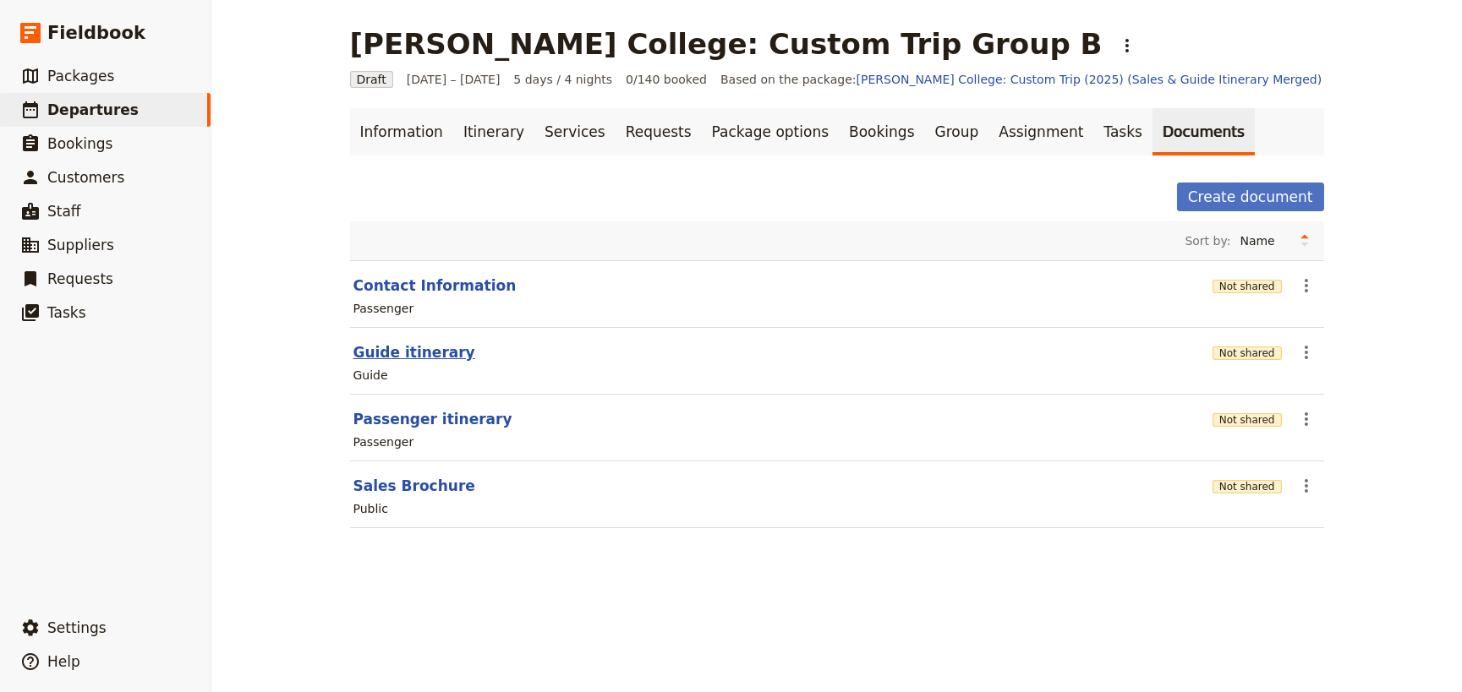
click at [425, 350] on button "Guide itinerary" at bounding box center [414, 352] width 122 height 20
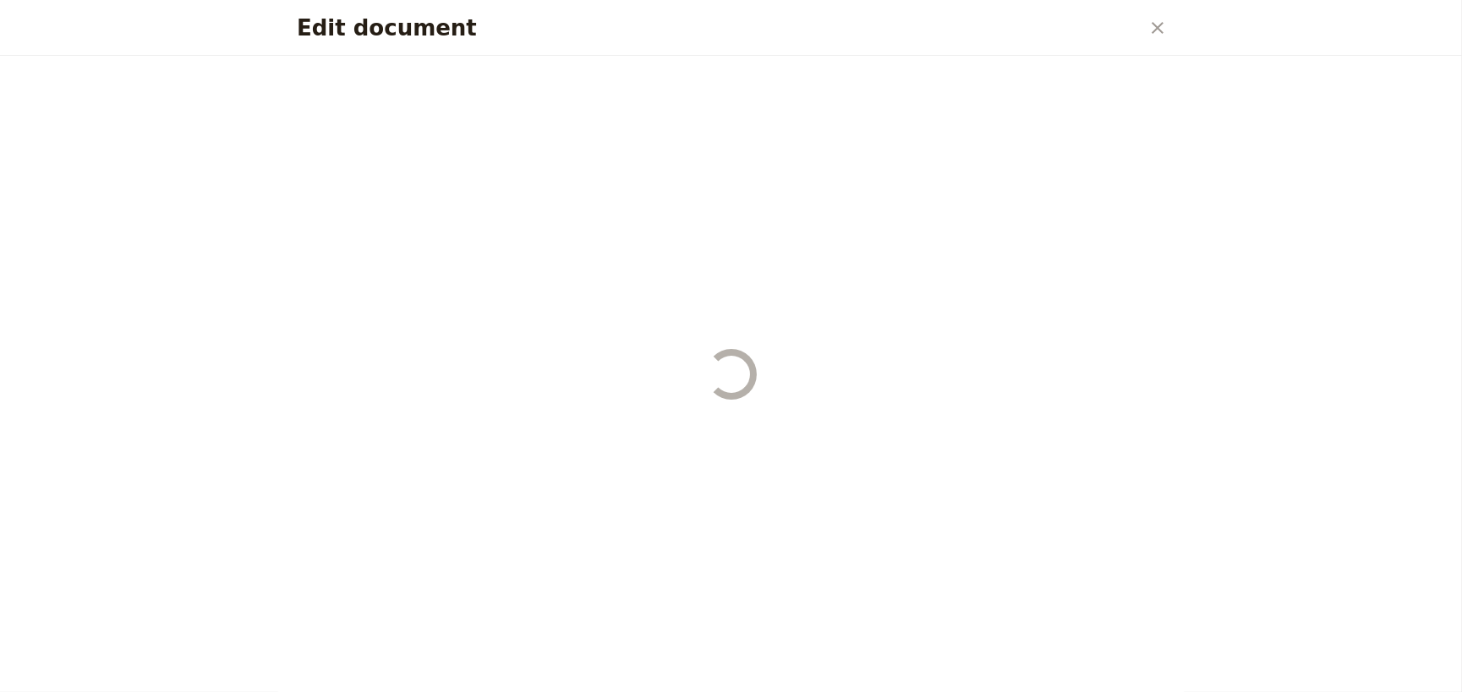
select select "STAFF"
select select "RUN_SHEET"
select select "DEFAULT"
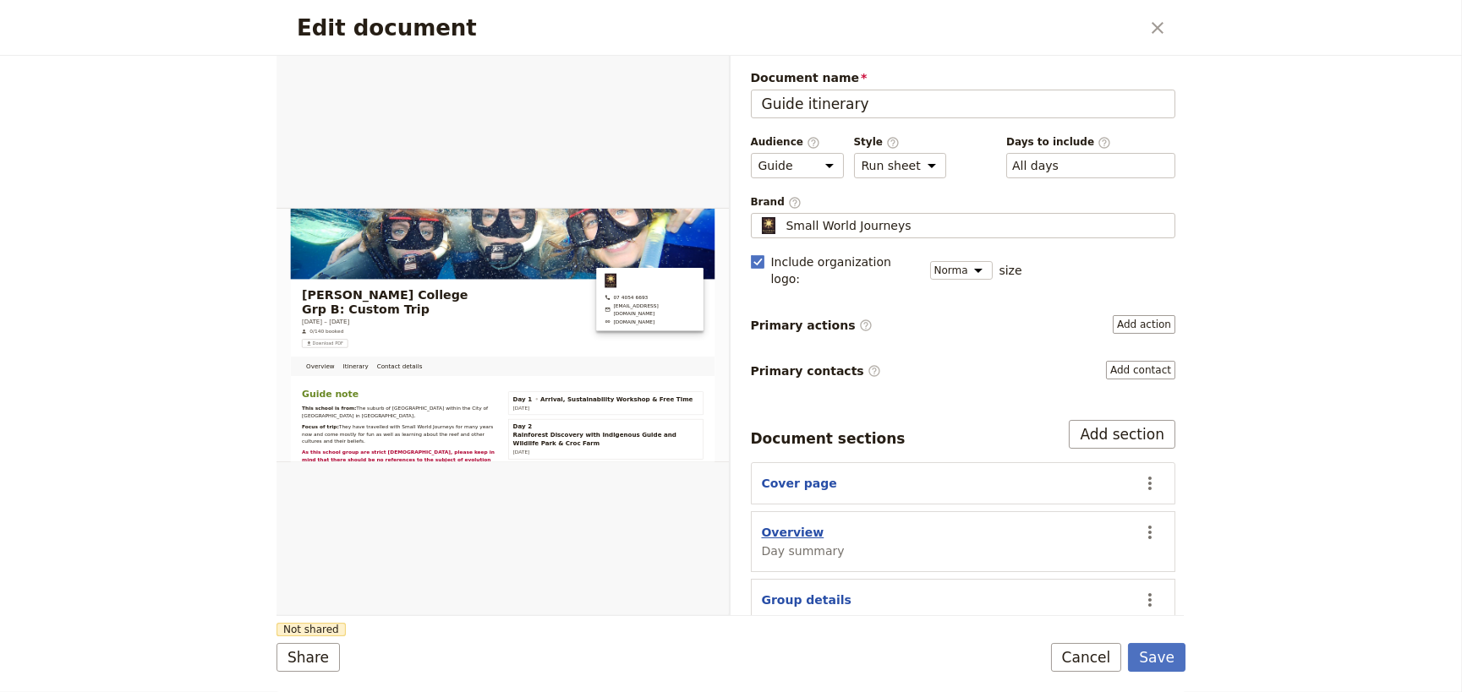
click at [800, 524] on button "Overview" at bounding box center [793, 532] width 63 height 17
select select "DAY_SUMMARY"
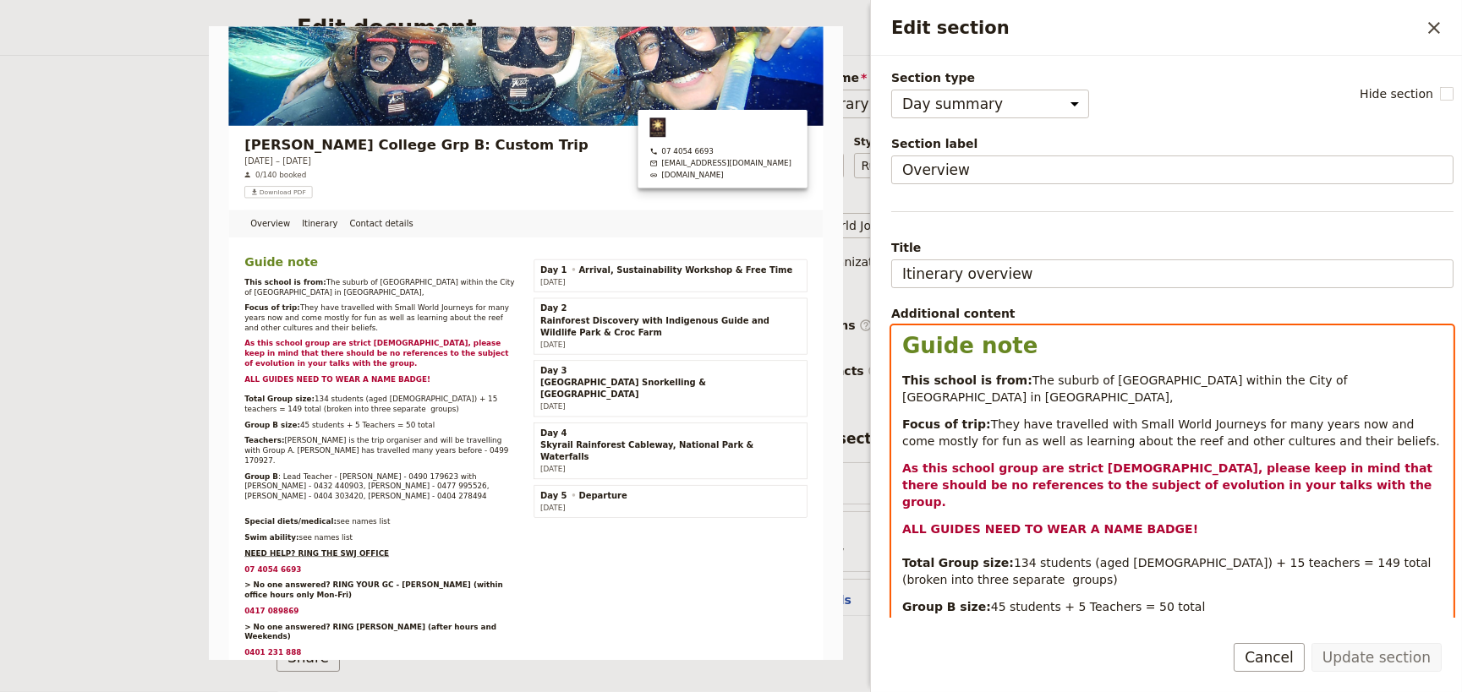
click at [1074, 436] on div "Guide note This school is from: The suburb of Rothwell within the City of Moret…" at bounding box center [1172, 685] width 560 height 719
click at [1014, 556] on span "134" at bounding box center [1025, 563] width 23 height 14
click at [1233, 556] on span "students (aged [DEMOGRAPHIC_DATA]) + 15 teachers = 149 total (broken into three…" at bounding box center [1168, 571] width 533 height 30
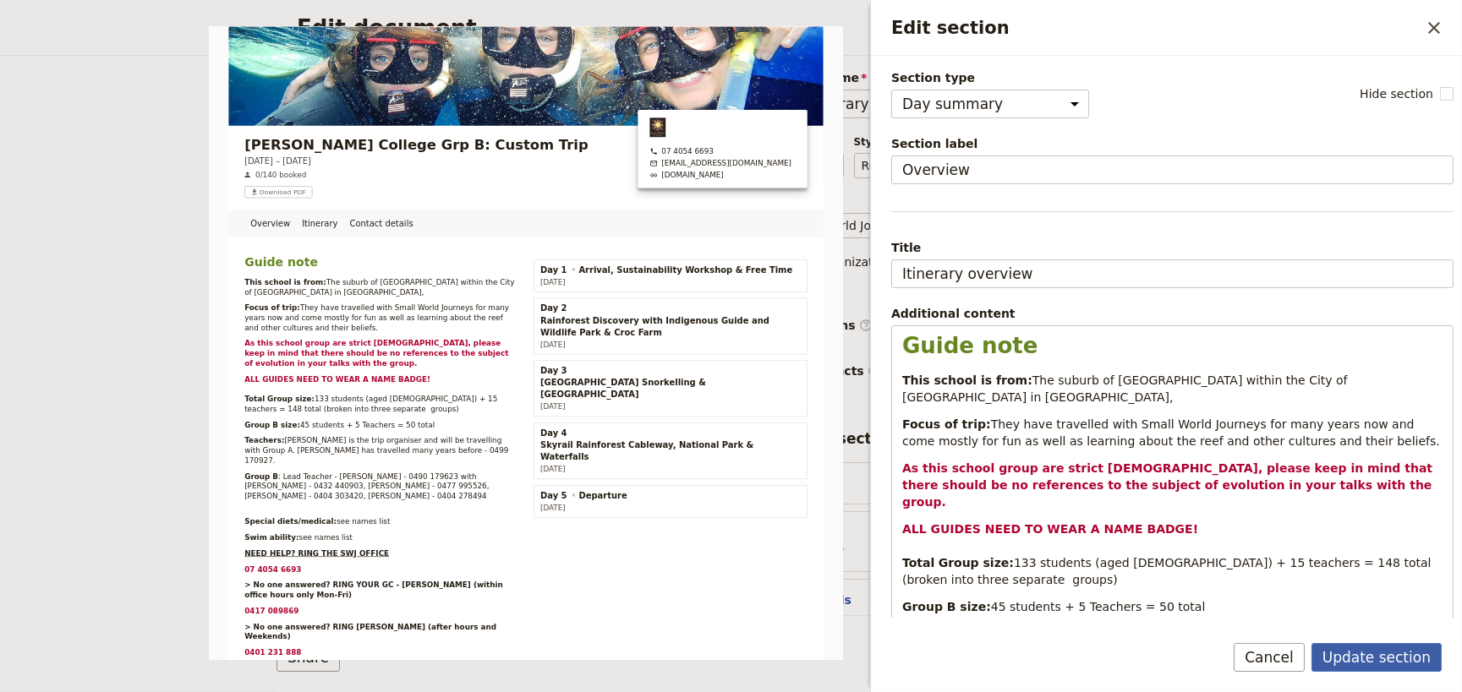
click at [1359, 663] on button "Update section" at bounding box center [1376, 657] width 130 height 29
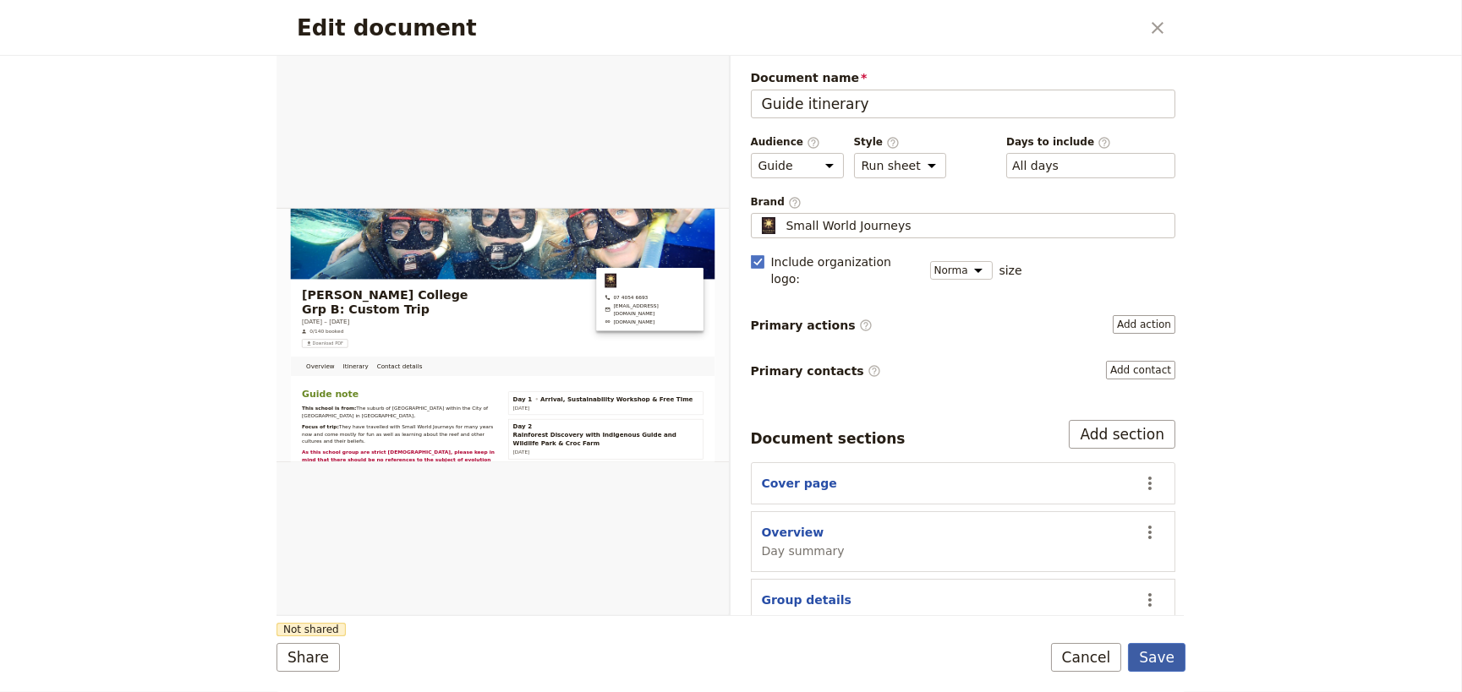
click at [1155, 656] on button "Save" at bounding box center [1156, 657] width 57 height 29
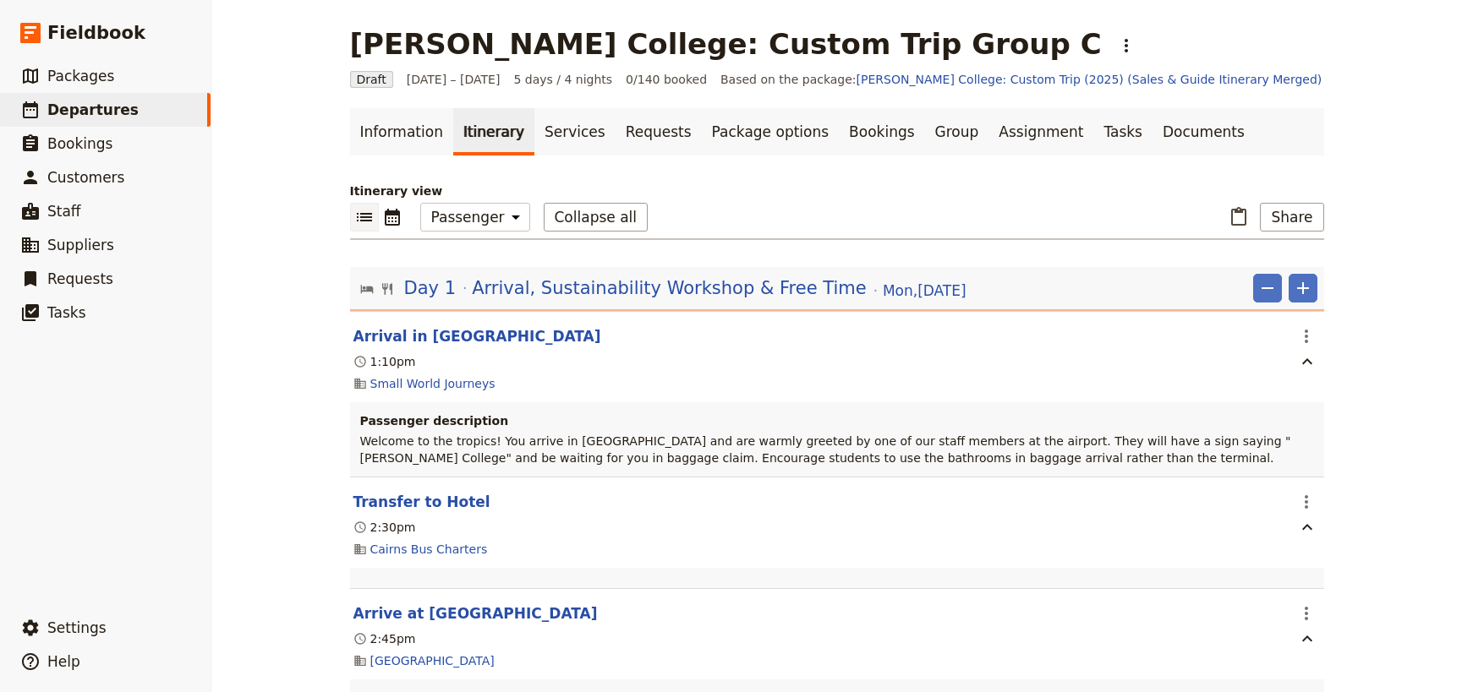
select select "PASSENGER"
click at [1152, 134] on link "Documents" at bounding box center [1203, 131] width 102 height 47
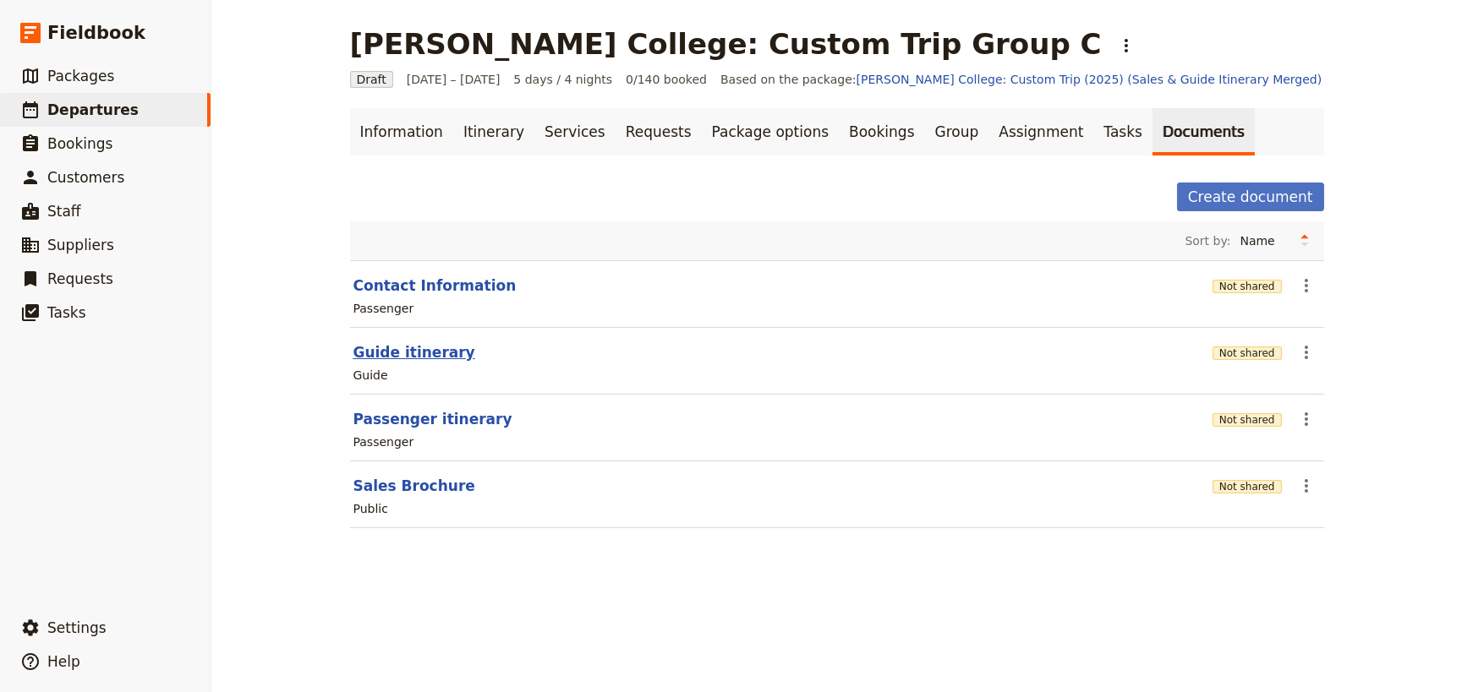
click at [407, 351] on button "Guide itinerary" at bounding box center [414, 352] width 122 height 20
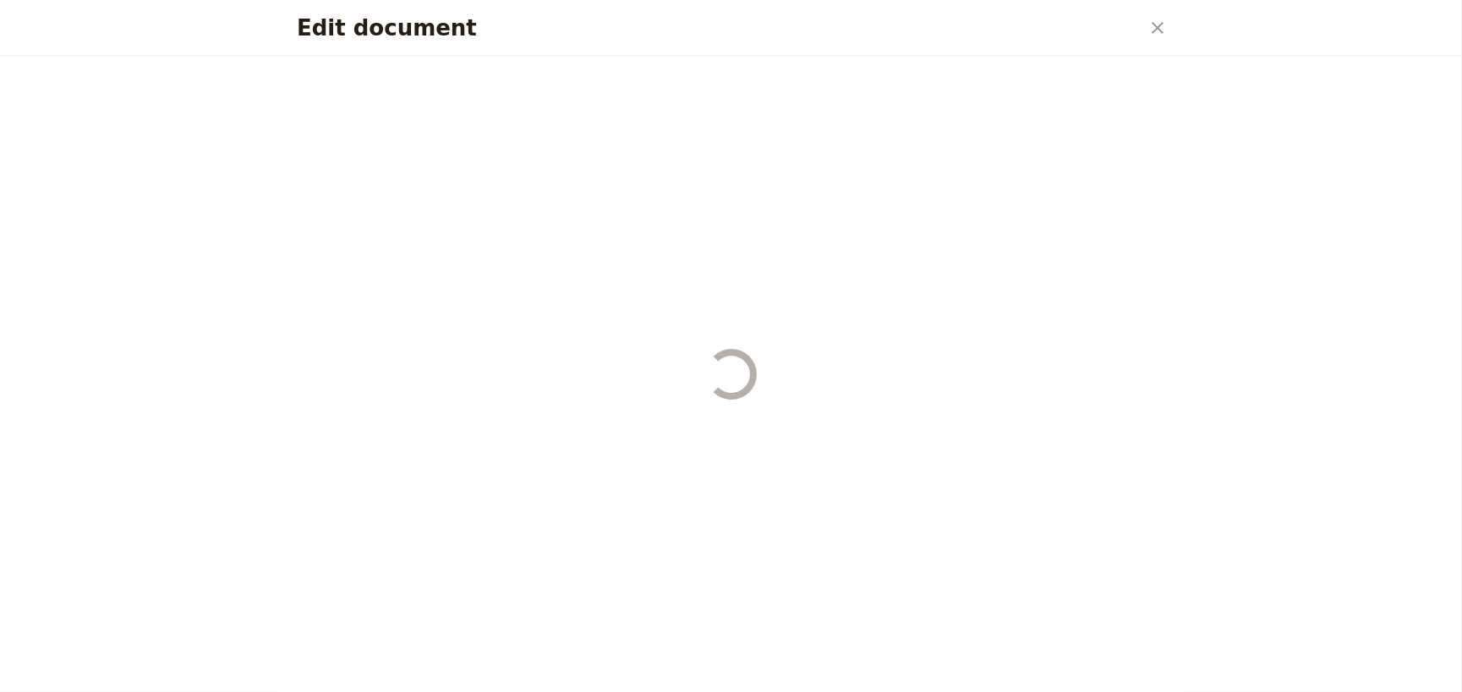
select select "STAFF"
select select "RUN_SHEET"
select select "DEFAULT"
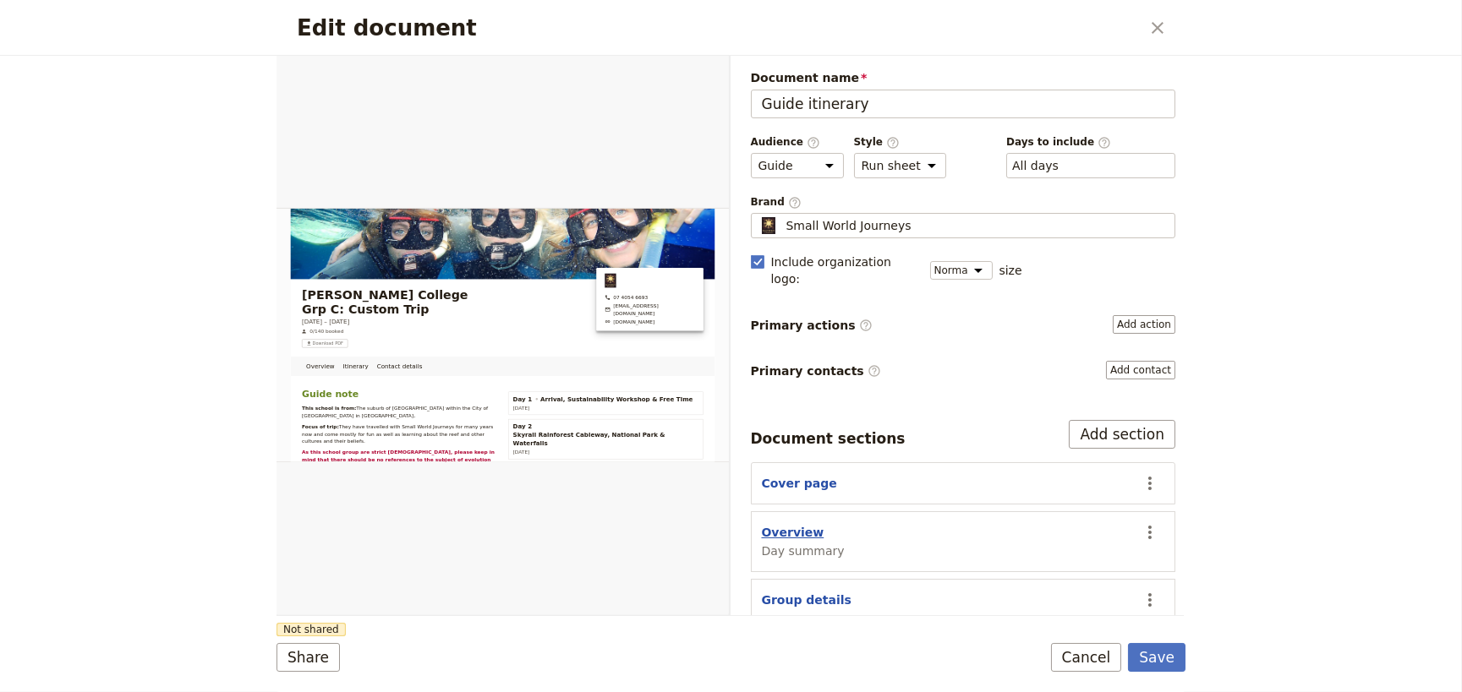
click at [778, 524] on button "Overview" at bounding box center [793, 532] width 63 height 17
select select "DAY_SUMMARY"
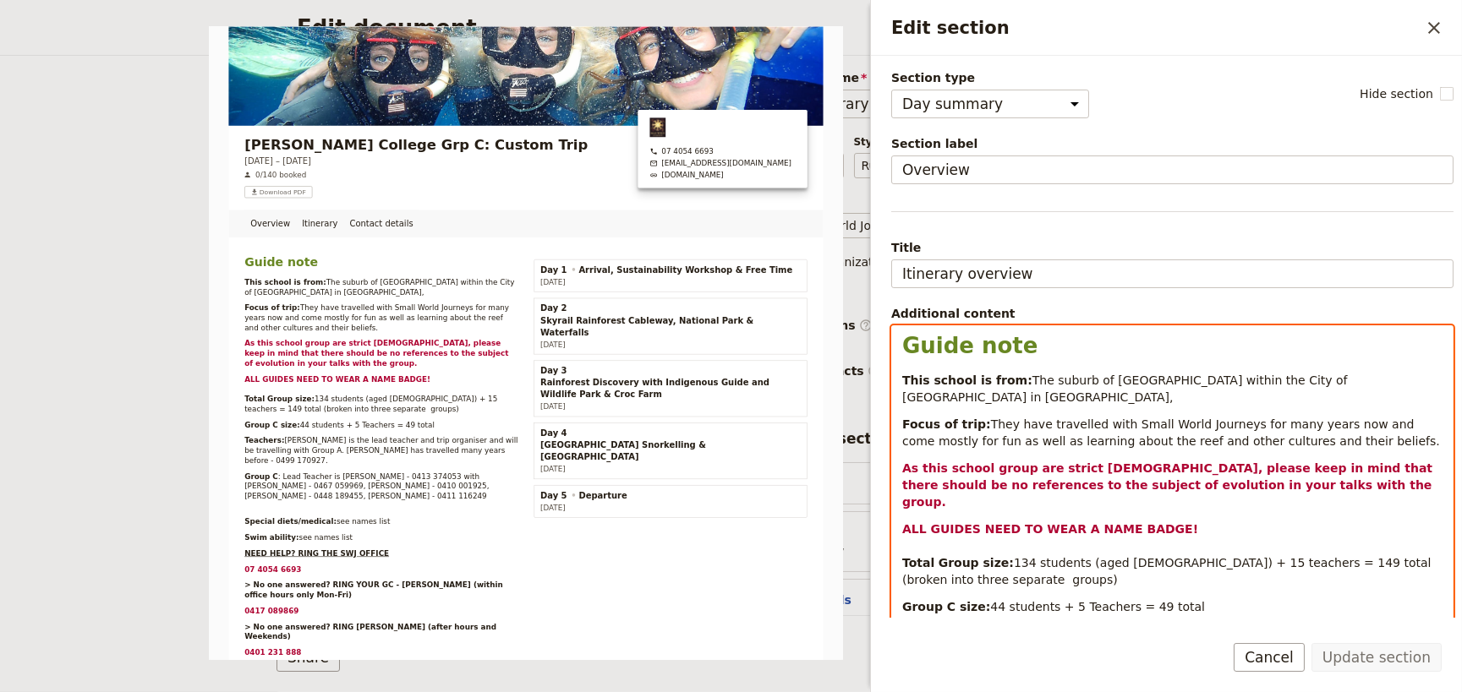
drag, startPoint x: 1012, startPoint y: 529, endPoint x: 1035, endPoint y: 549, distance: 30.5
click at [1014, 556] on span "134" at bounding box center [1025, 563] width 23 height 14
click at [1233, 556] on span "students (aged [DEMOGRAPHIC_DATA]) + 15 teachers = 149 total (broken into three…" at bounding box center [1168, 571] width 533 height 30
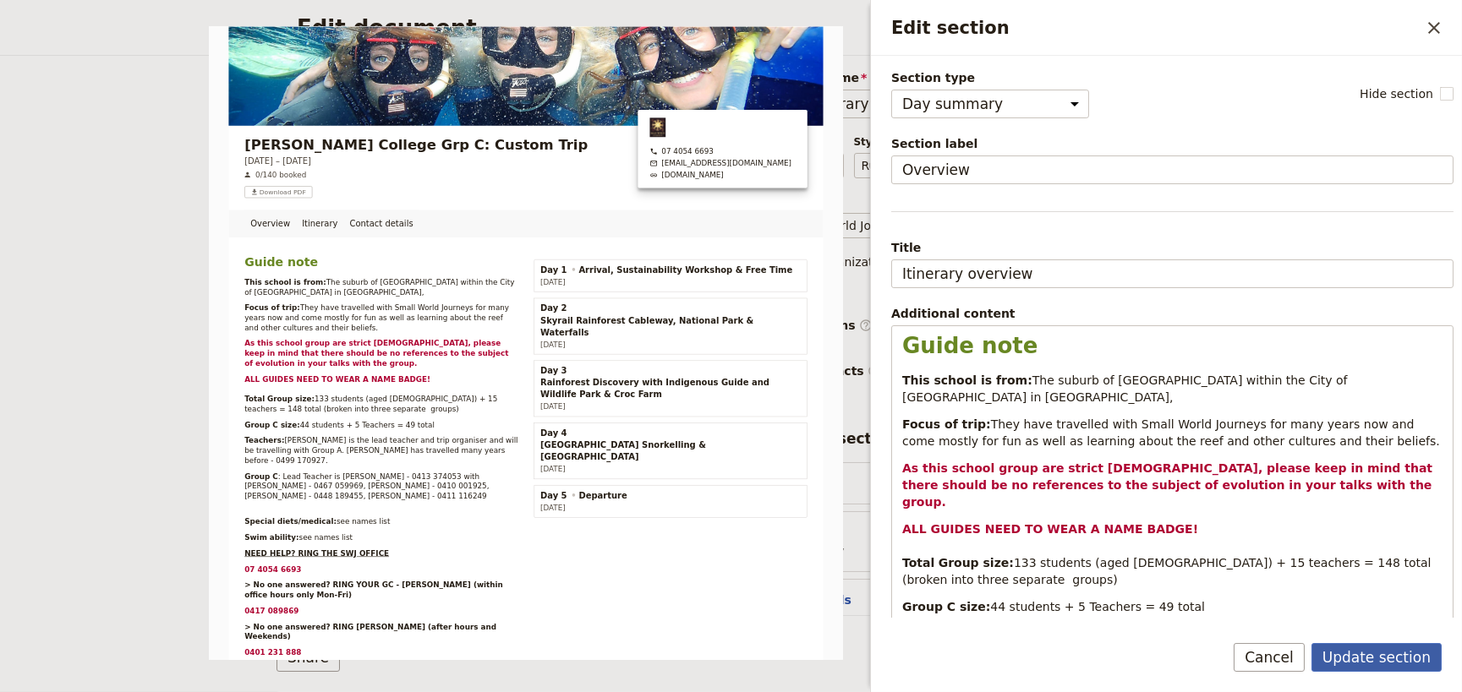
click at [1353, 660] on button "Update section" at bounding box center [1376, 657] width 130 height 29
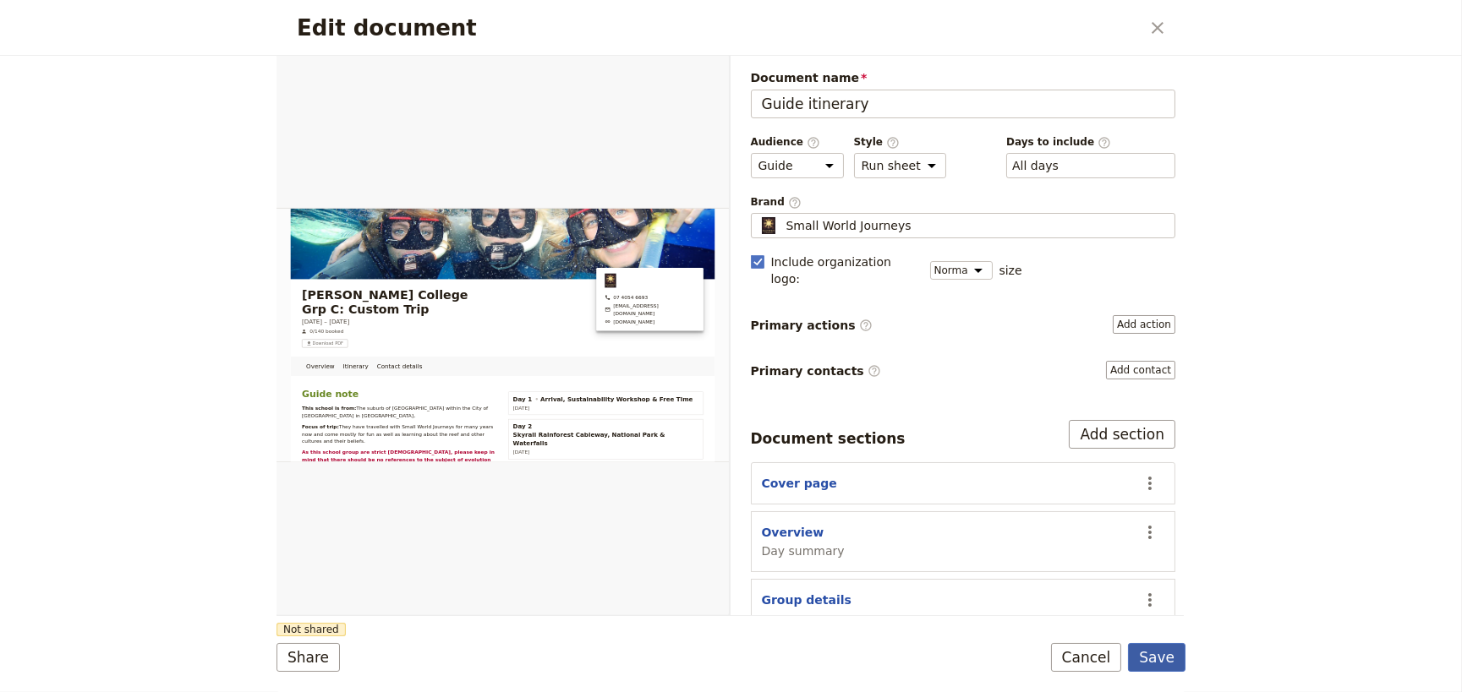
click at [1162, 657] on button "Save" at bounding box center [1156, 657] width 57 height 29
